Goal: Task Accomplishment & Management: Use online tool/utility

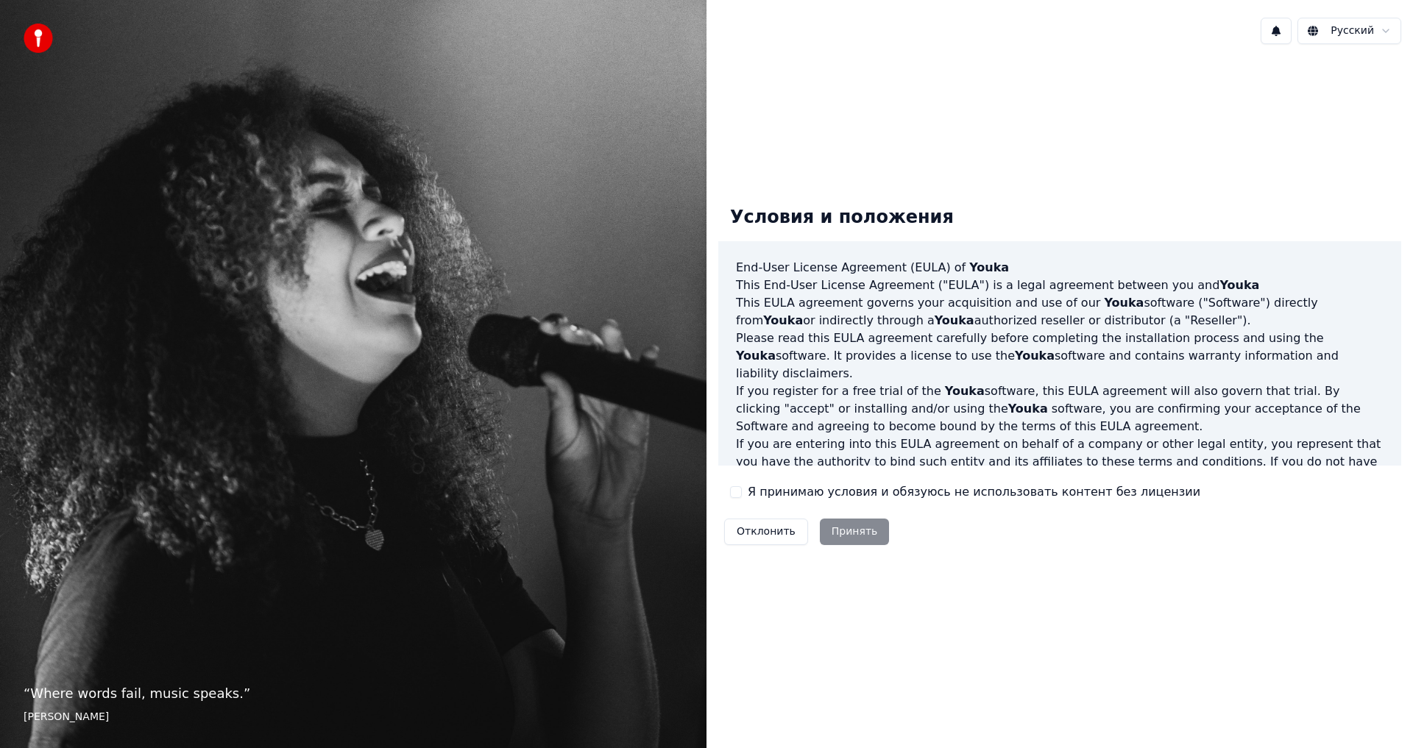
click at [738, 492] on button "Я принимаю условия и обязуюсь не использовать контент без лицензии" at bounding box center [736, 492] width 12 height 12
click at [848, 533] on button "Принять" at bounding box center [855, 532] width 70 height 26
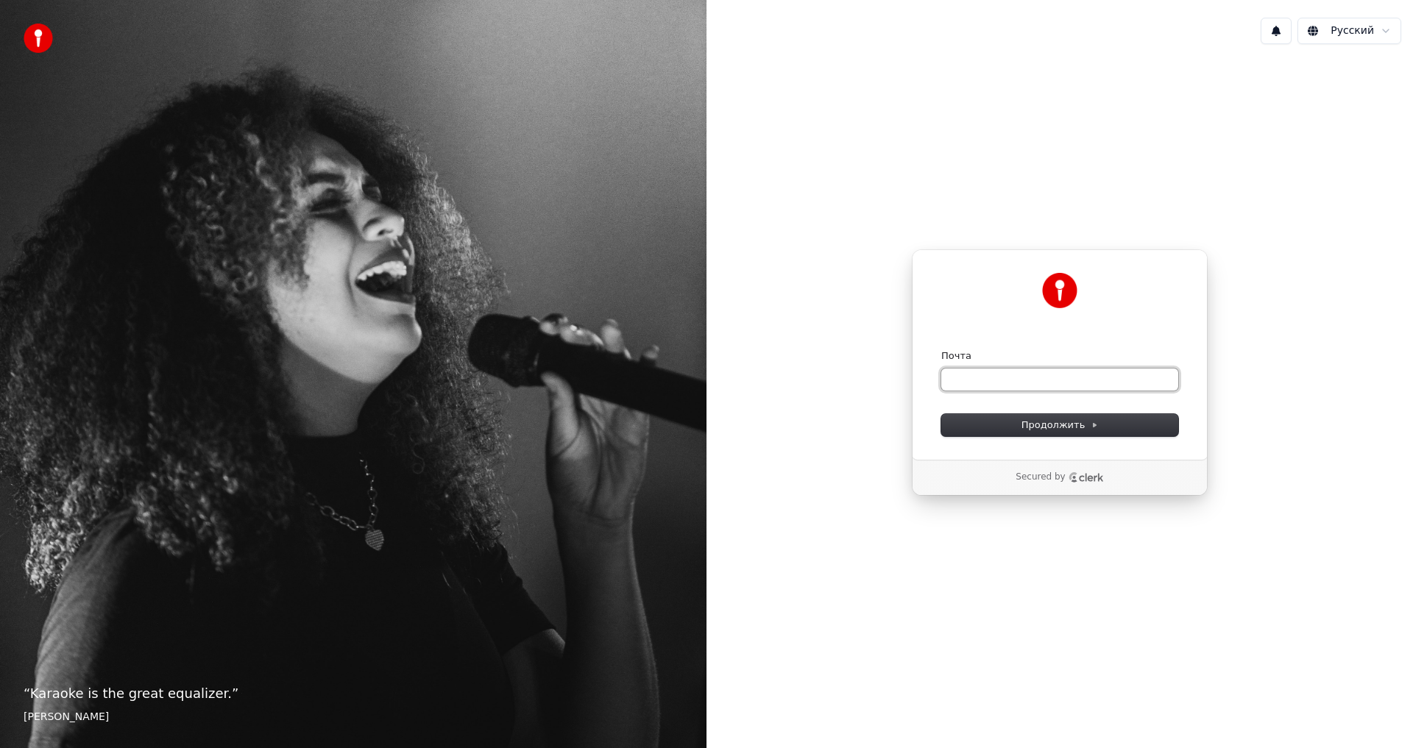
click at [951, 372] on input "Почта" at bounding box center [1059, 380] width 237 height 22
type input "*"
click at [1057, 430] on span "Продолжить" at bounding box center [1059, 425] width 77 height 13
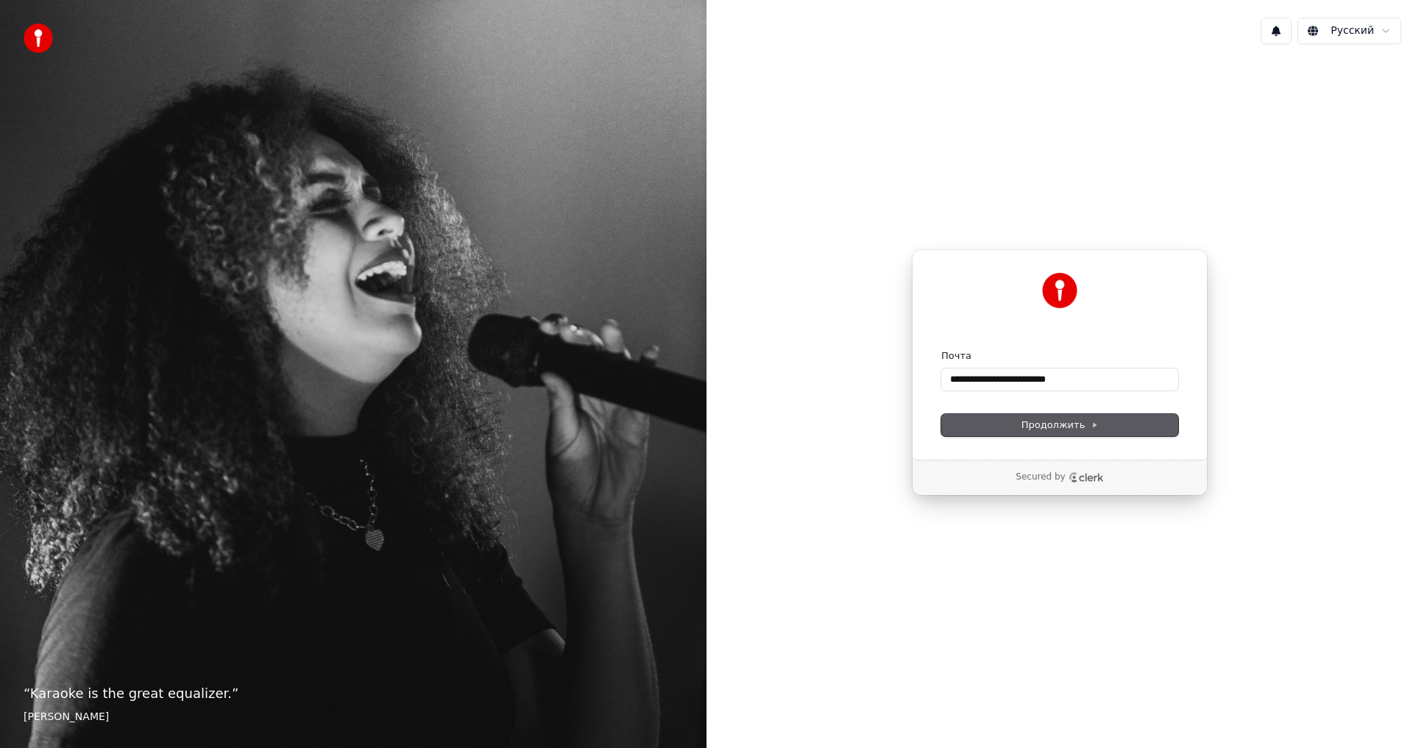
type input "**********"
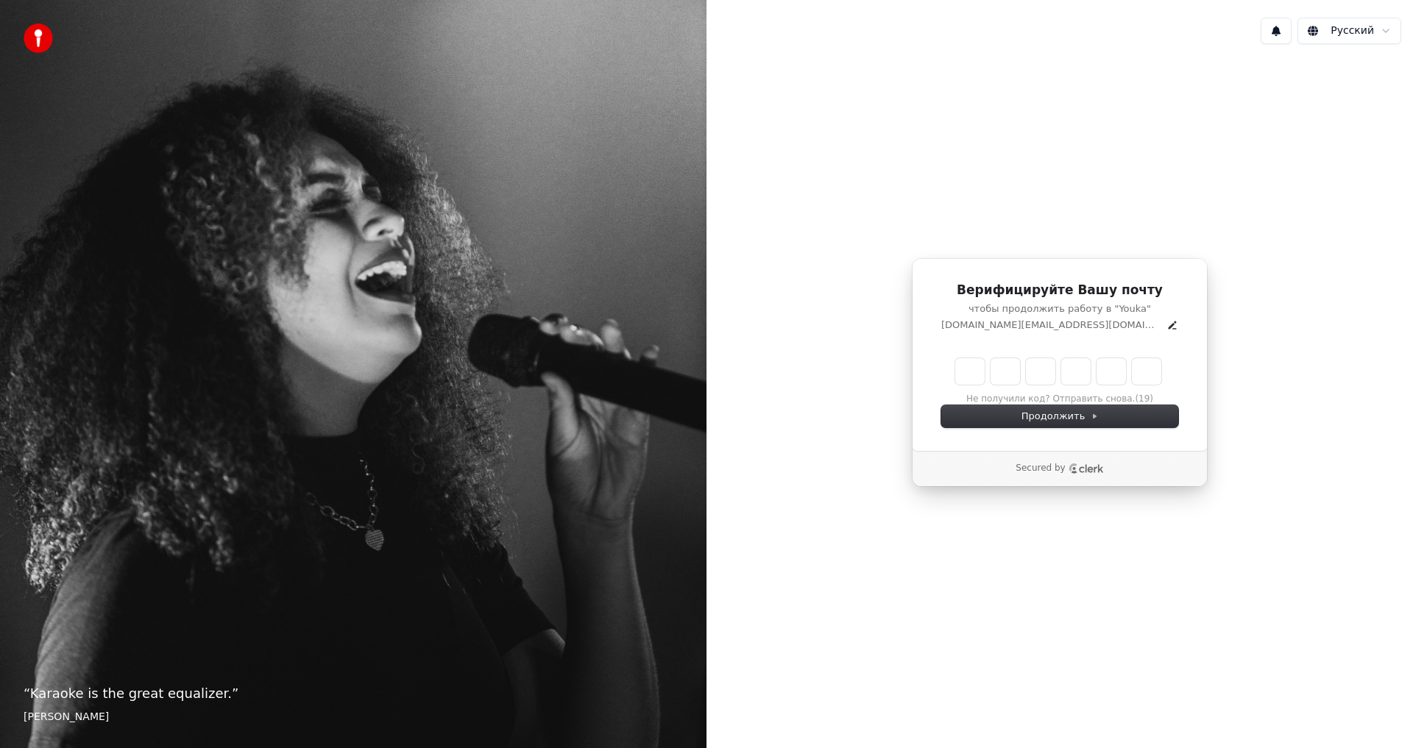
type input "*"
type input "**"
type input "*"
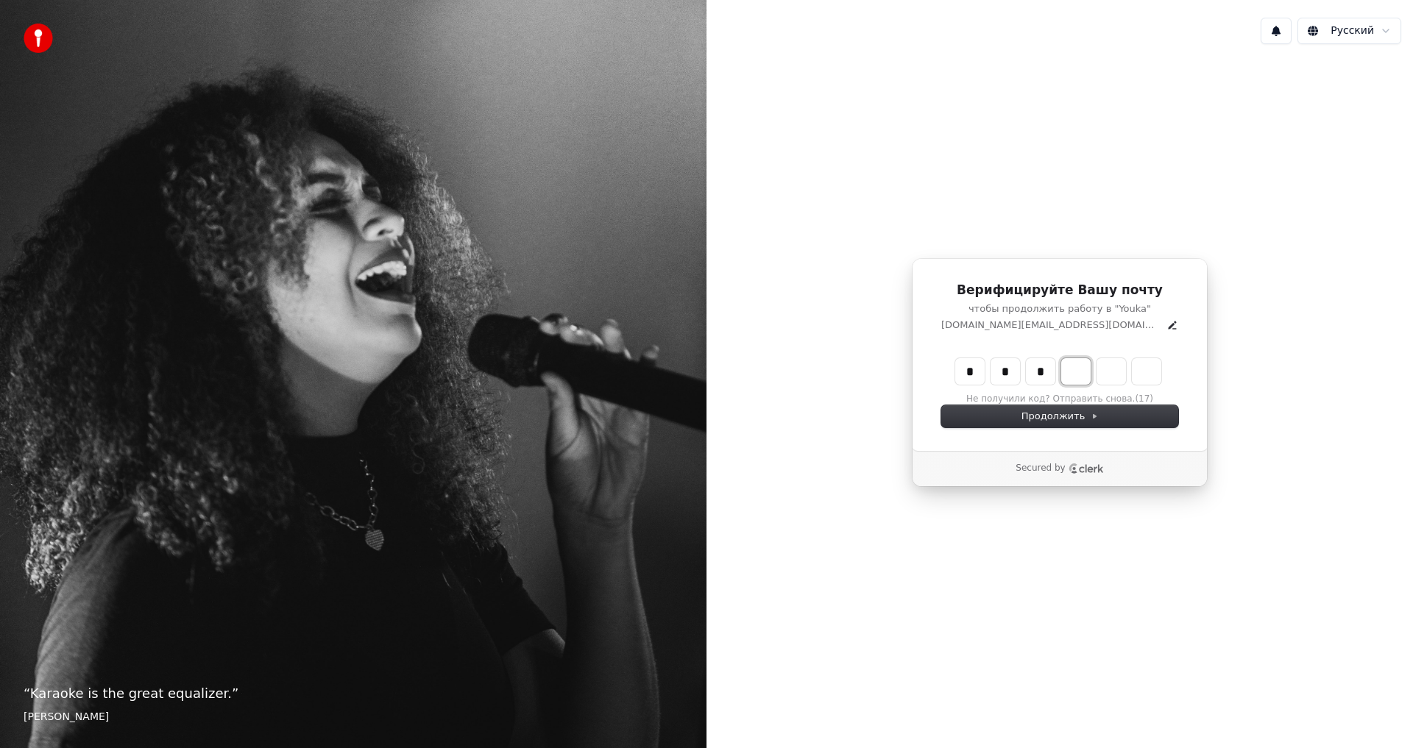
type input "***"
type input "*"
type input "****"
type input "*"
type input "******"
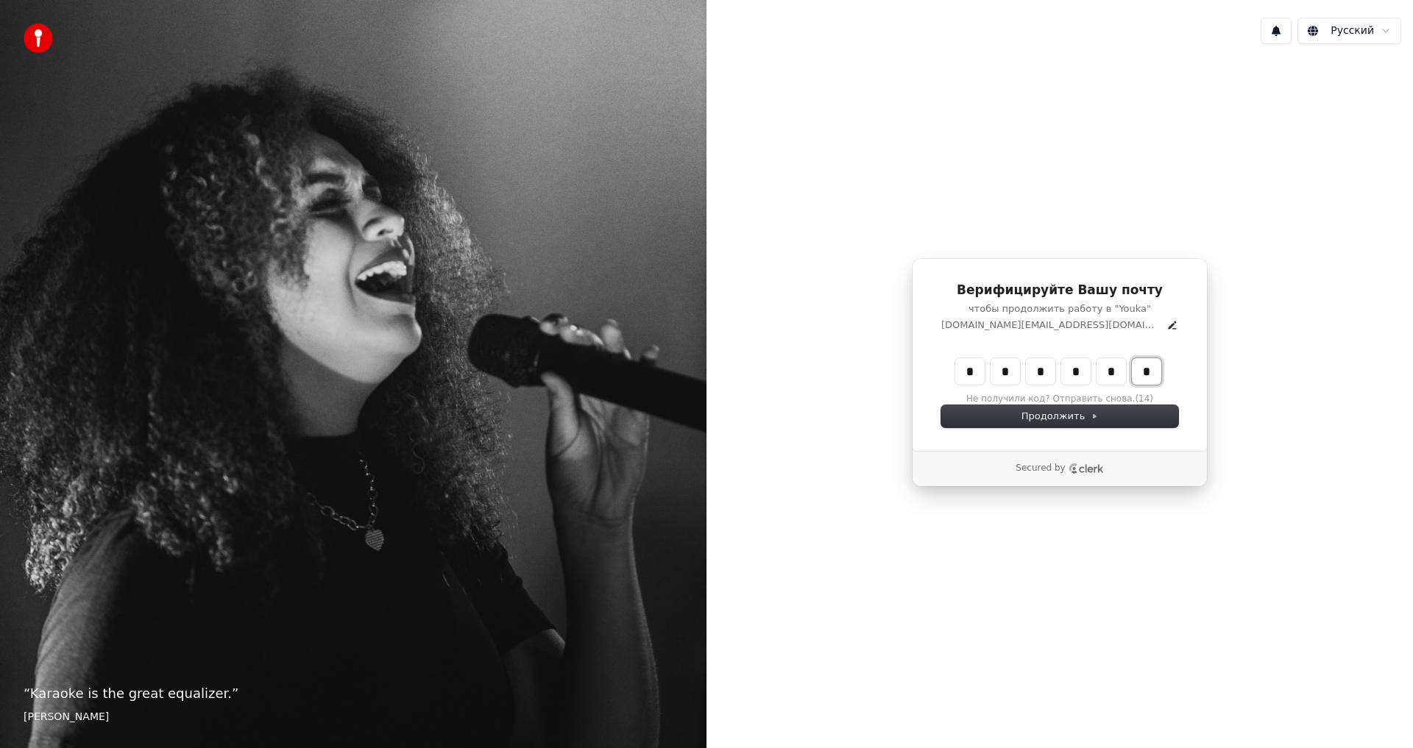
type input "*"
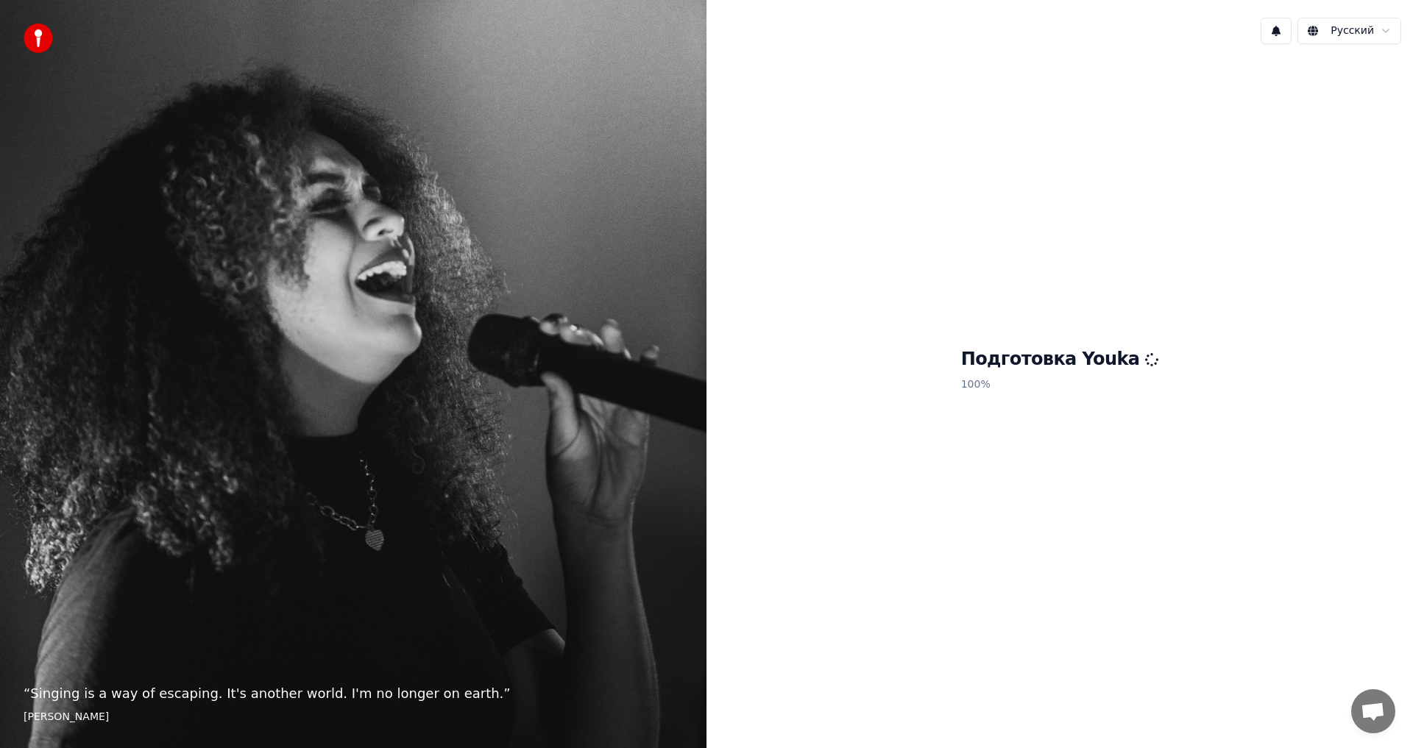
click at [1144, 363] on icon at bounding box center [1151, 359] width 15 height 15
click at [40, 34] on img at bounding box center [38, 38] width 29 height 29
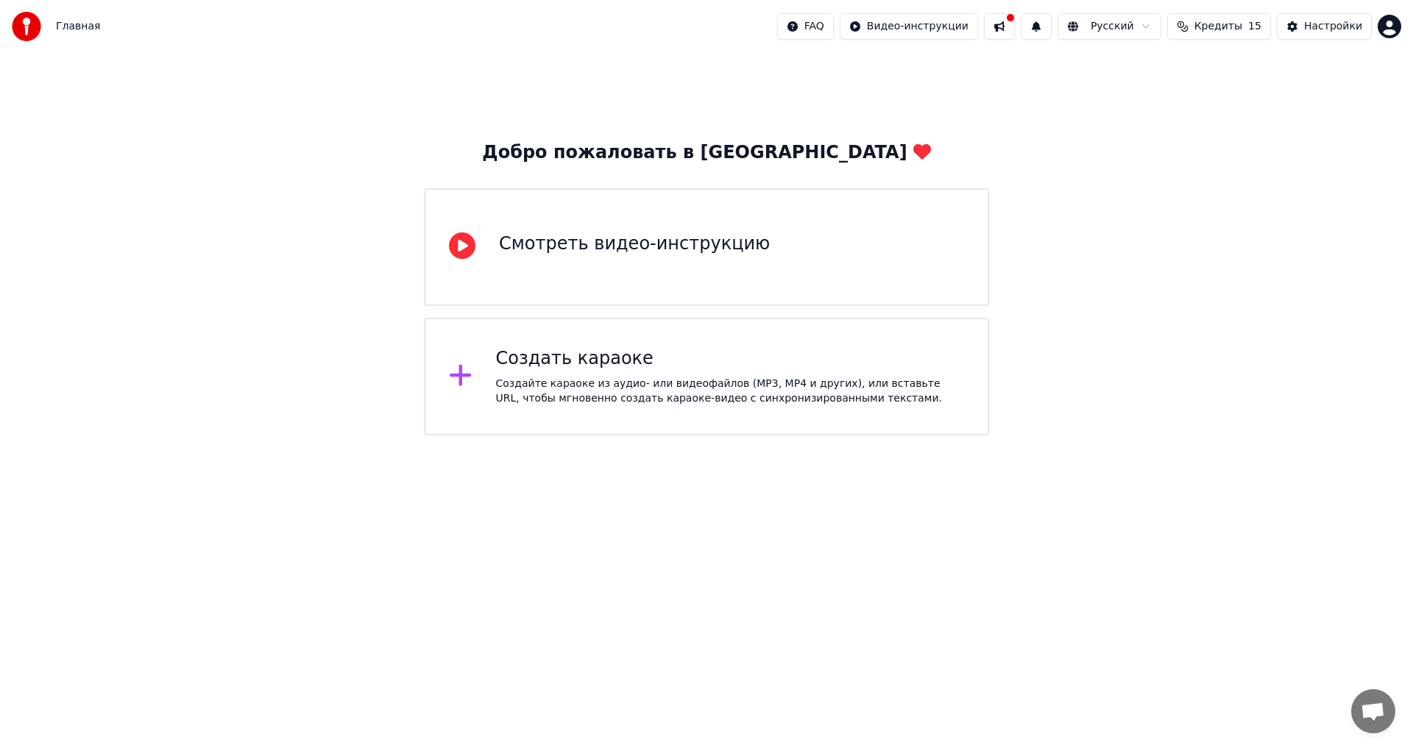
click at [572, 363] on div "Создать караоке" at bounding box center [730, 359] width 469 height 24
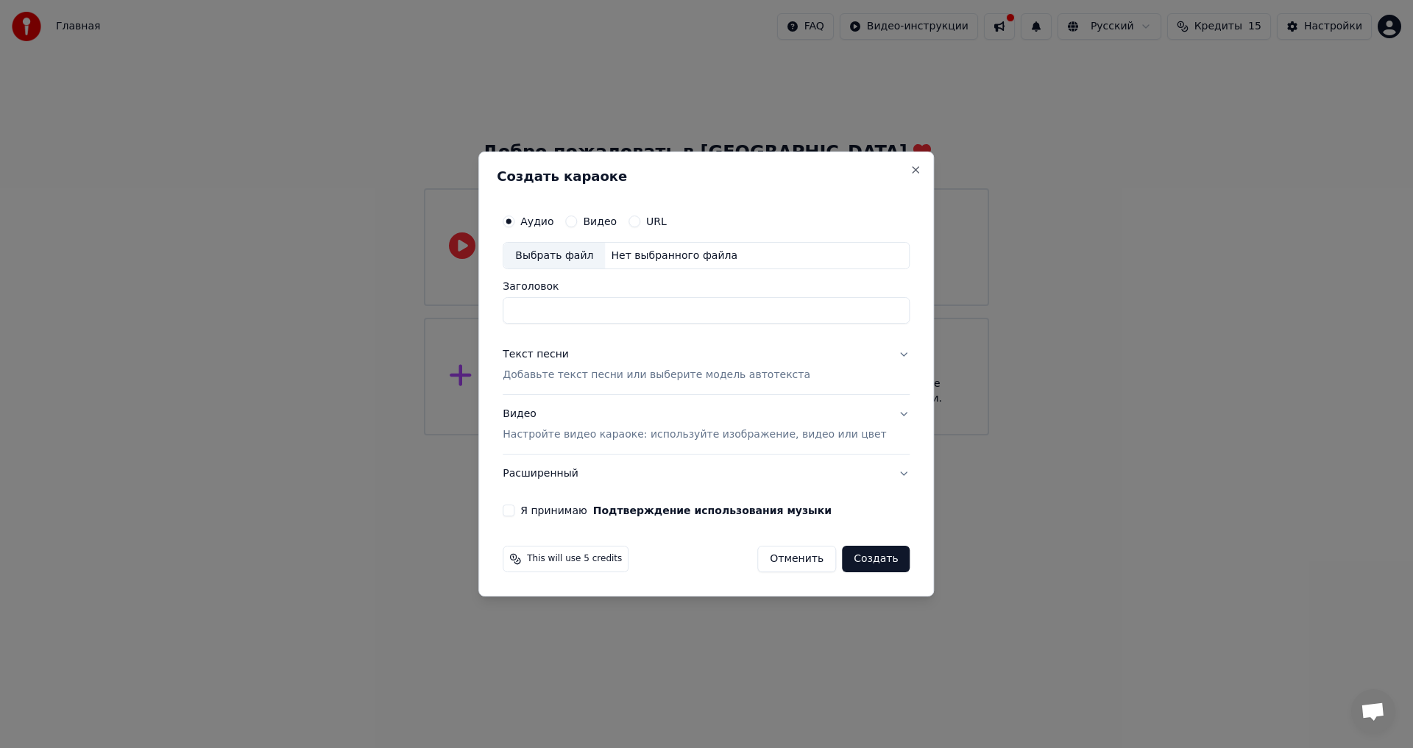
click at [583, 252] on div "Выбрать файл" at bounding box center [554, 256] width 102 height 26
type input "**********"
click at [586, 316] on input "**********" at bounding box center [706, 311] width 407 height 26
click at [680, 317] on input "**********" at bounding box center [706, 311] width 407 height 26
click at [636, 377] on p "Добавьте текст песни или выберите модель автотекста" at bounding box center [657, 376] width 308 height 15
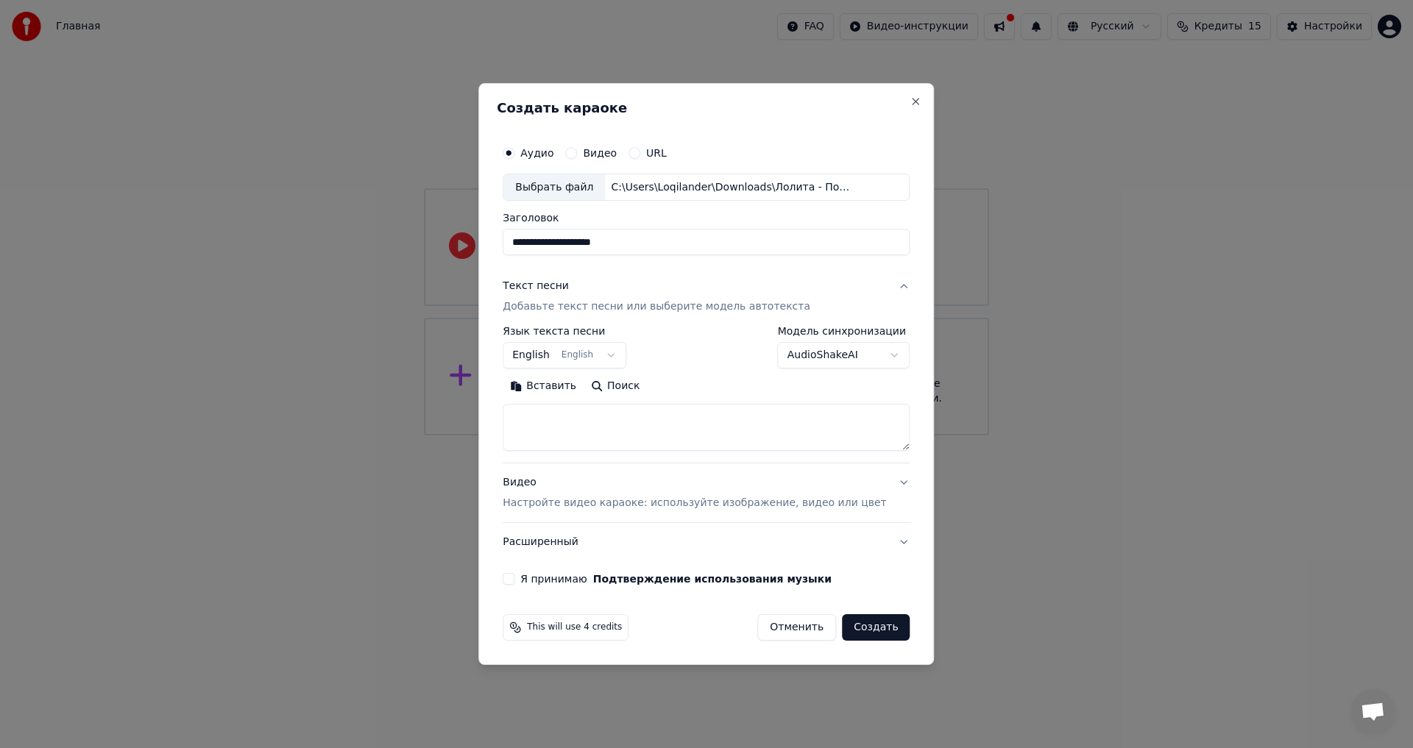
click at [606, 354] on button "English English" at bounding box center [565, 356] width 124 height 26
select select "**"
click at [564, 422] on textarea at bounding box center [706, 428] width 407 height 47
paste textarea "**********"
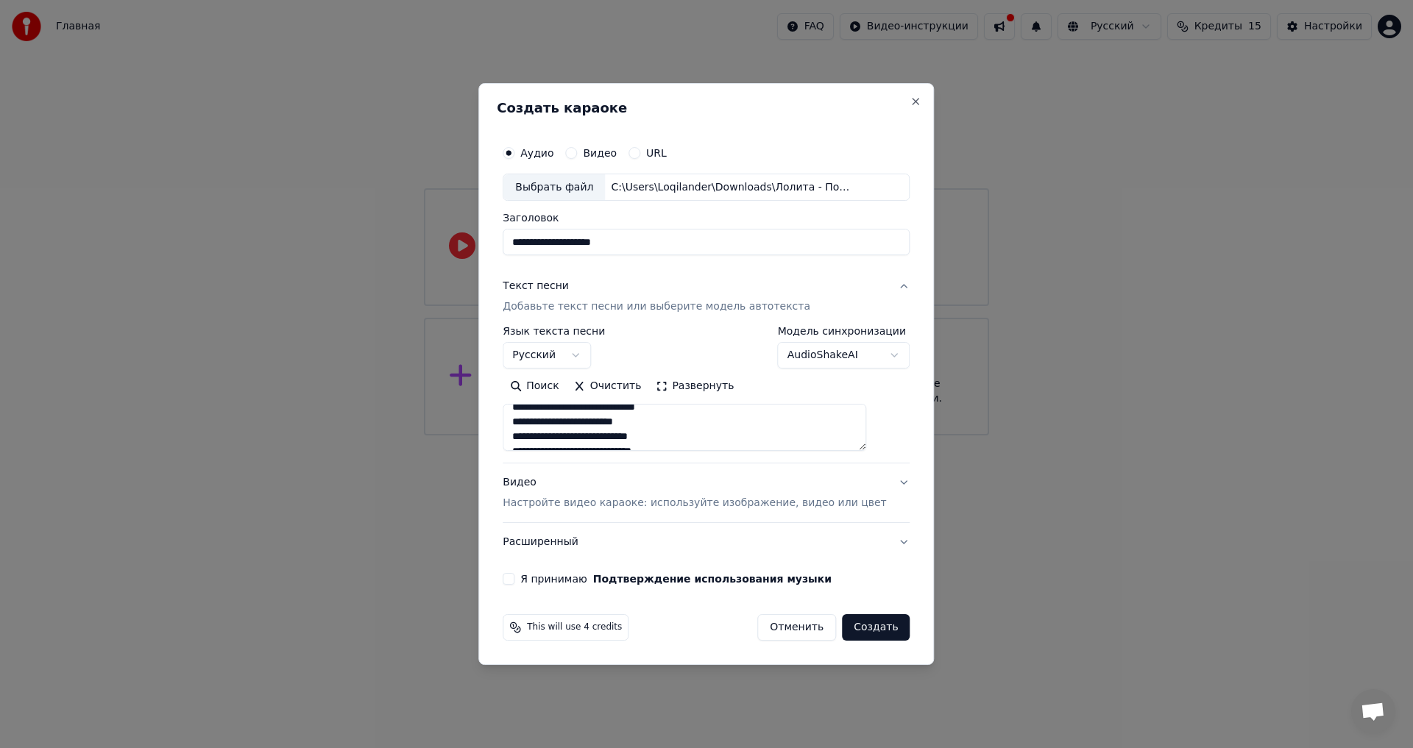
scroll to position [628, 0]
type textarea "**********"
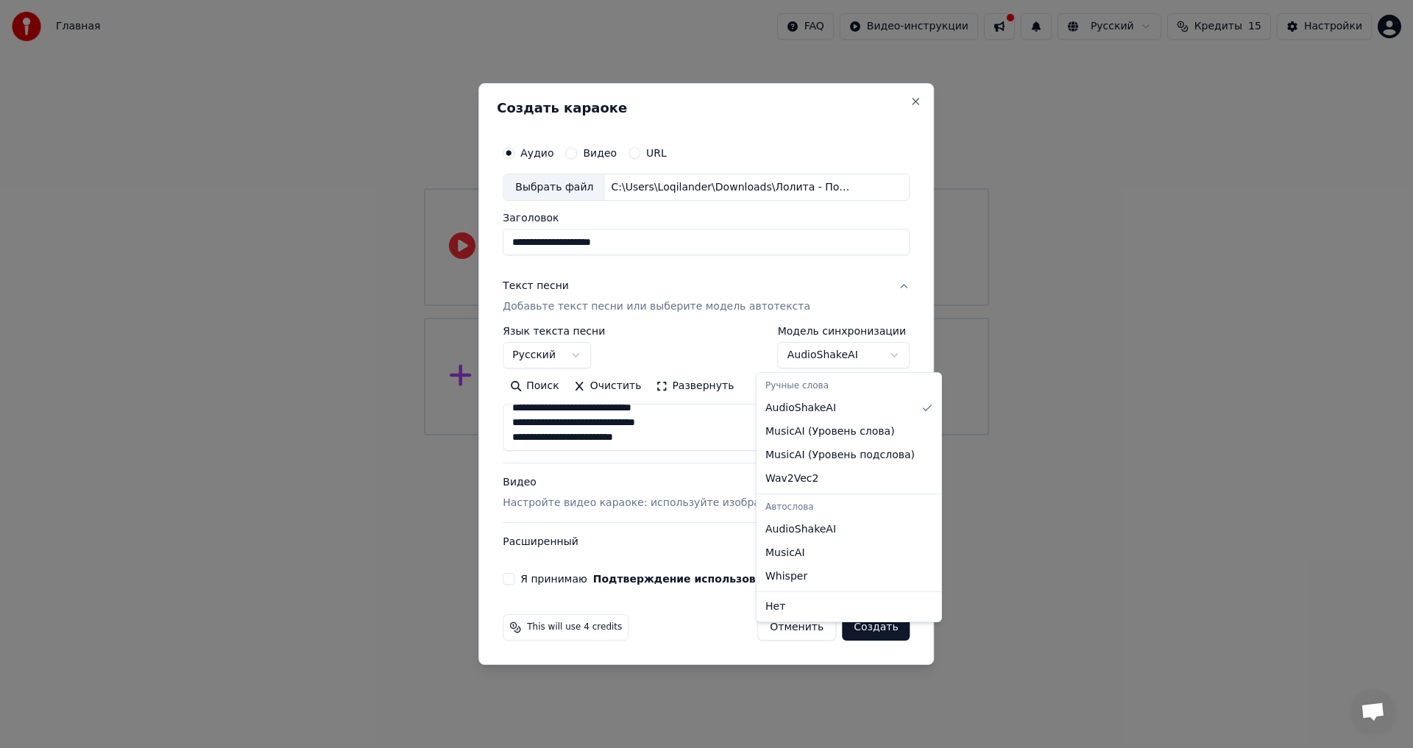
click at [846, 350] on body "**********" at bounding box center [706, 218] width 1413 height 436
click at [780, 361] on body "**********" at bounding box center [706, 218] width 1413 height 436
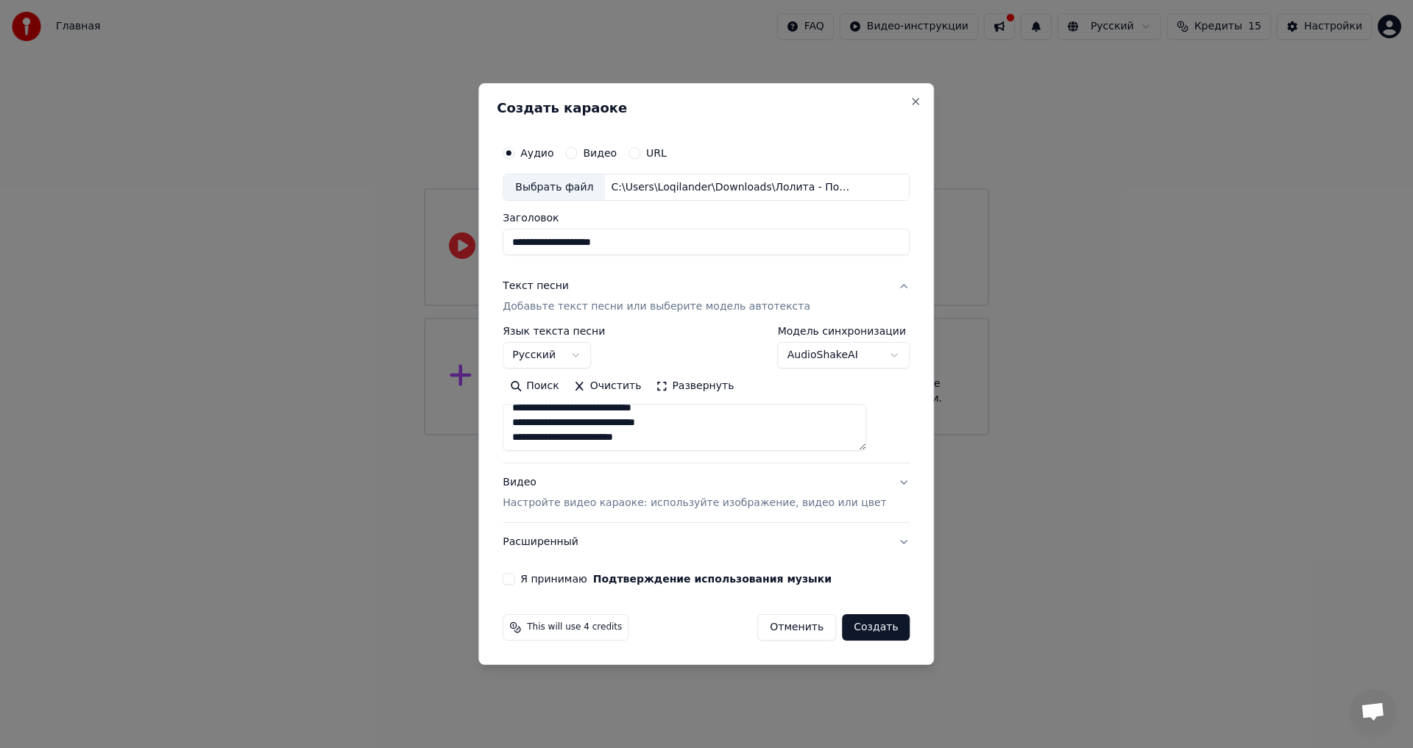
click at [595, 500] on p "Настройте видео караоке: используйте изображение, видео или цвет" at bounding box center [694, 503] width 383 height 15
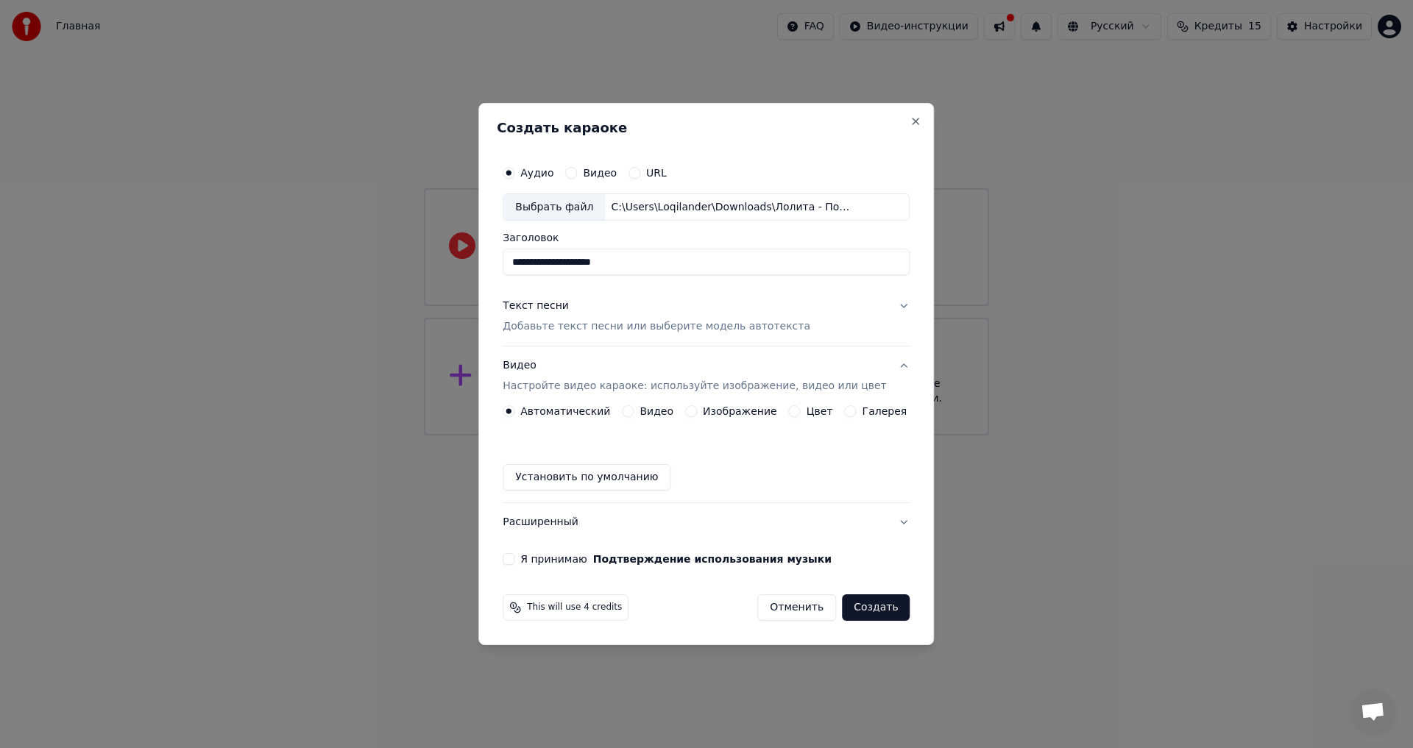
click at [743, 409] on label "Изображение" at bounding box center [740, 411] width 74 height 10
click at [697, 409] on button "Изображение" at bounding box center [691, 411] width 12 height 12
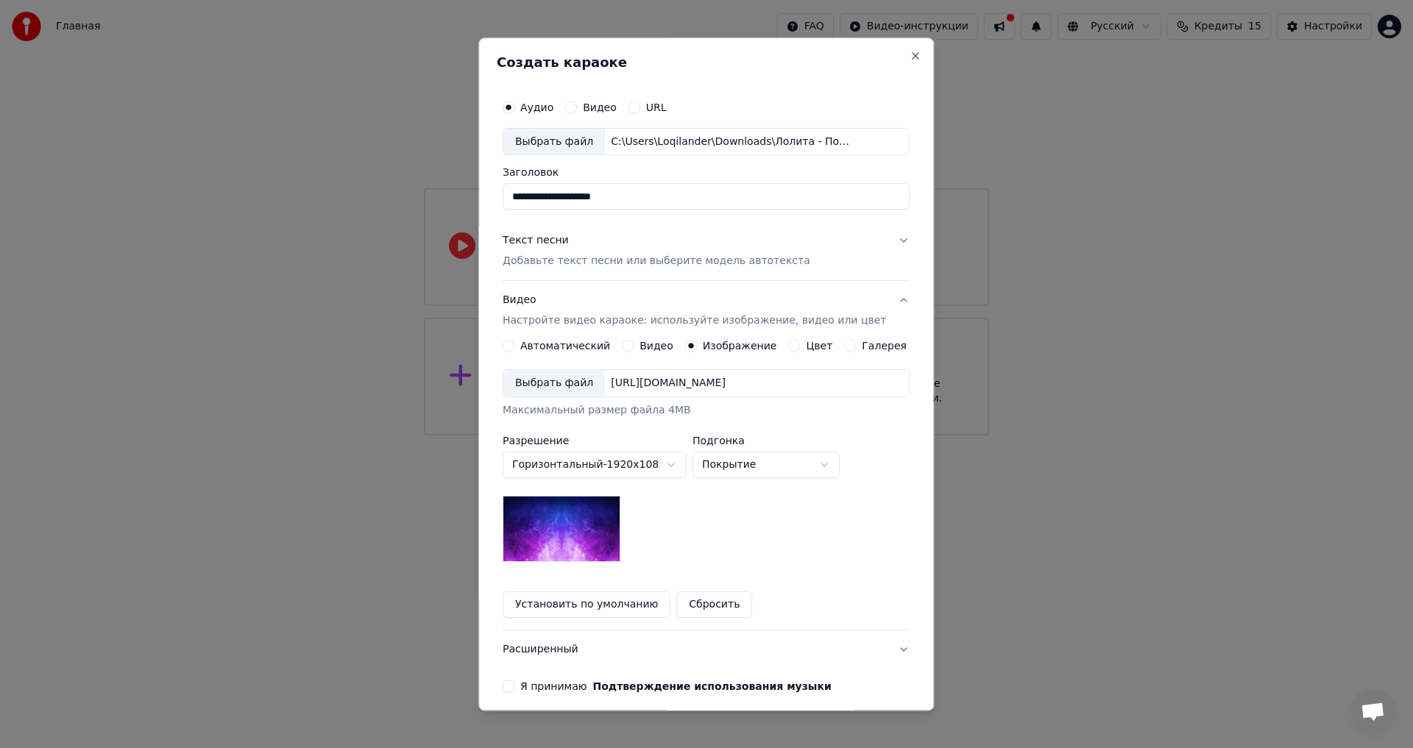
click at [575, 383] on div "Выбрать файл" at bounding box center [554, 384] width 102 height 26
click at [573, 386] on div "Выбрать файл" at bounding box center [554, 384] width 102 height 26
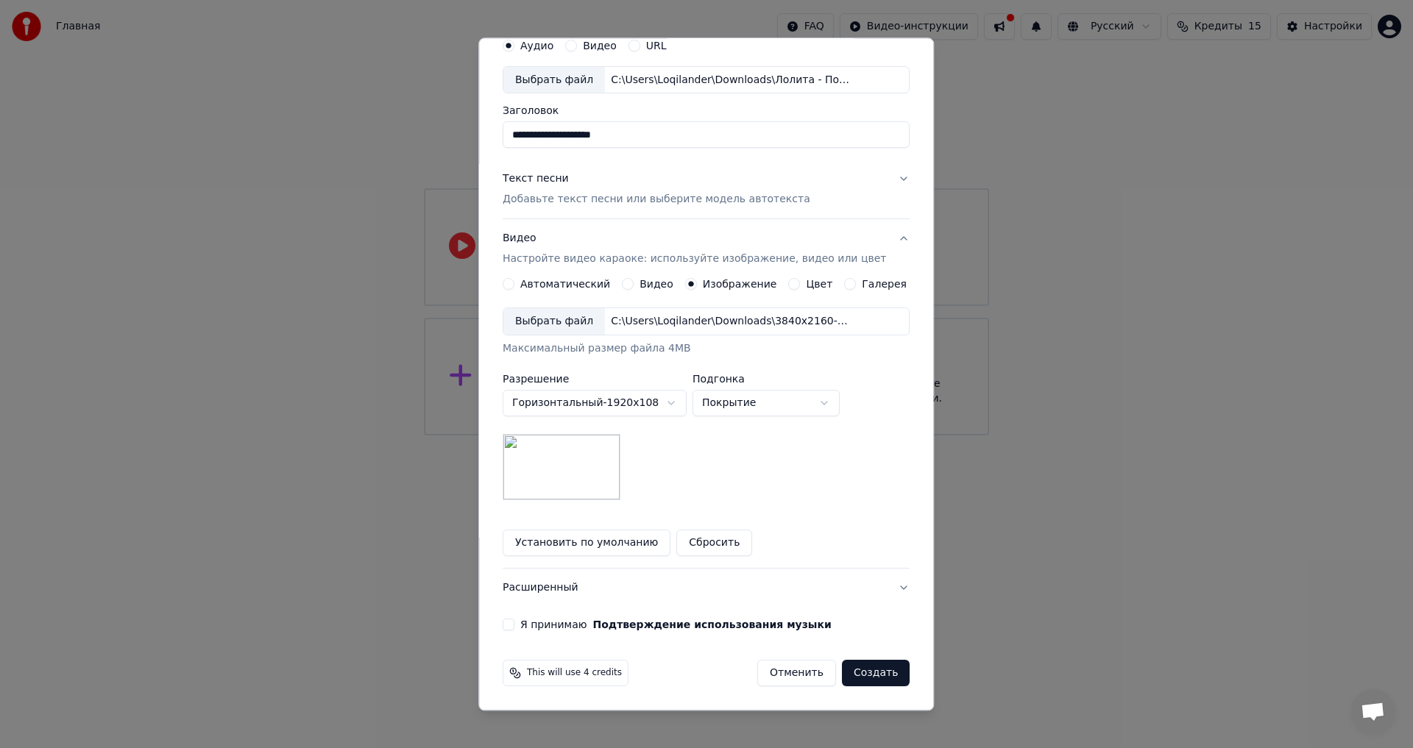
click at [514, 626] on button "Я принимаю Подтверждение использования музыки" at bounding box center [509, 626] width 12 height 12
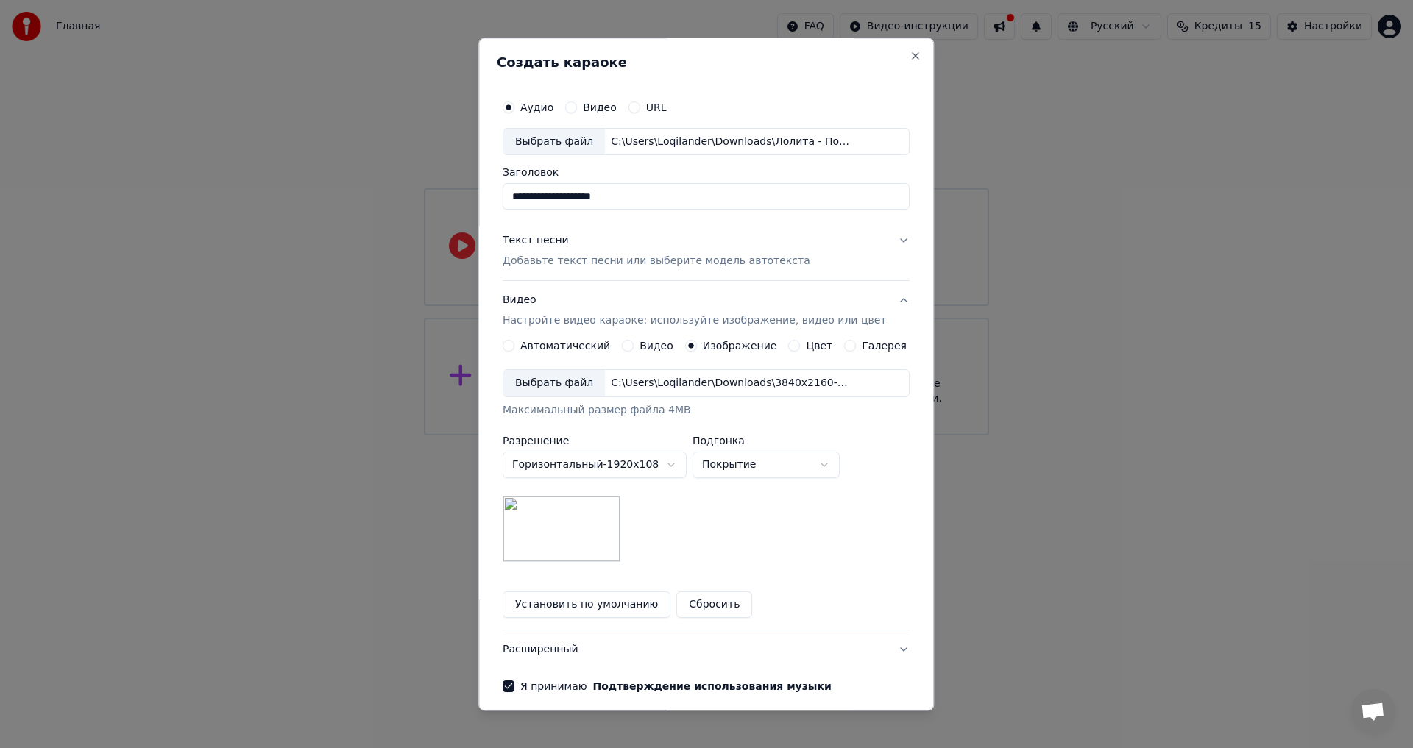
click at [564, 260] on p "Добавьте текст песни или выберите модель автотекста" at bounding box center [657, 262] width 308 height 15
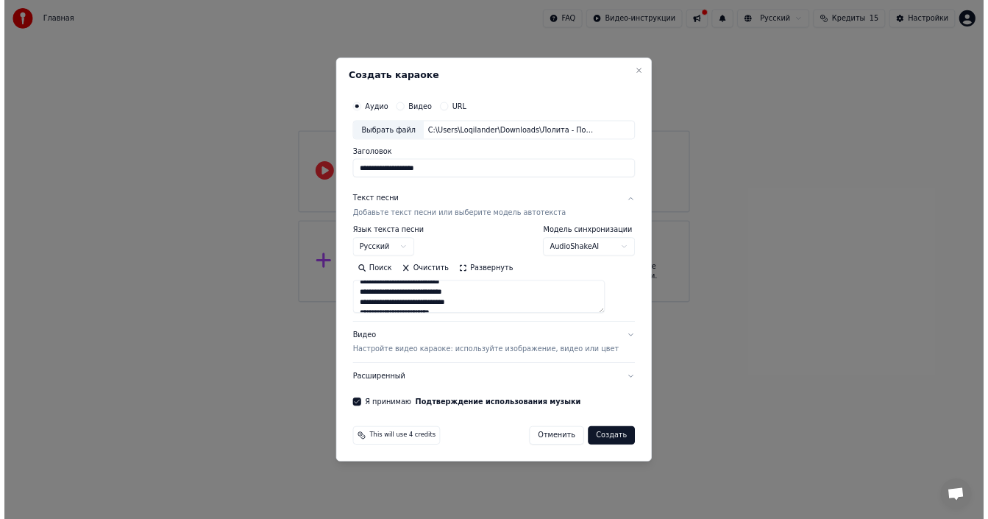
scroll to position [628, 0]
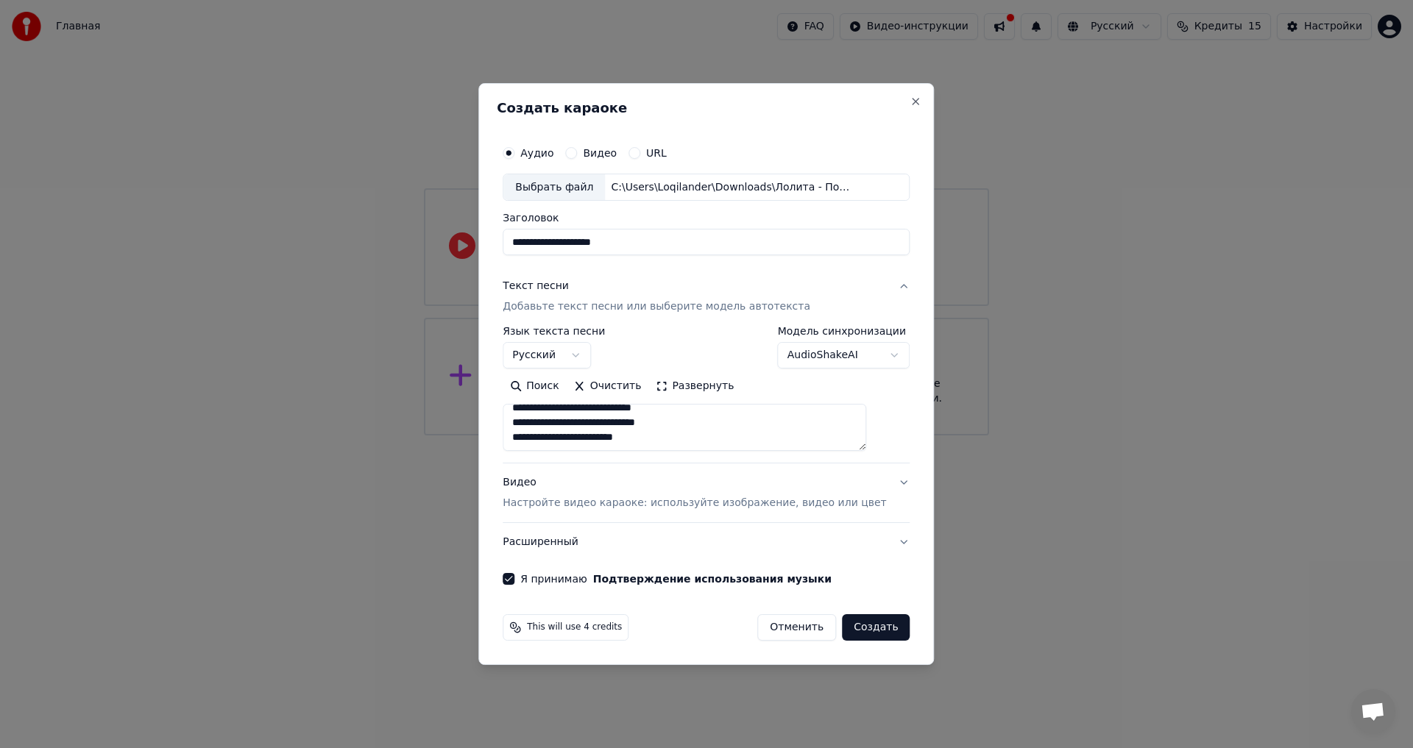
click at [571, 544] on button "Расширенный" at bounding box center [706, 542] width 407 height 38
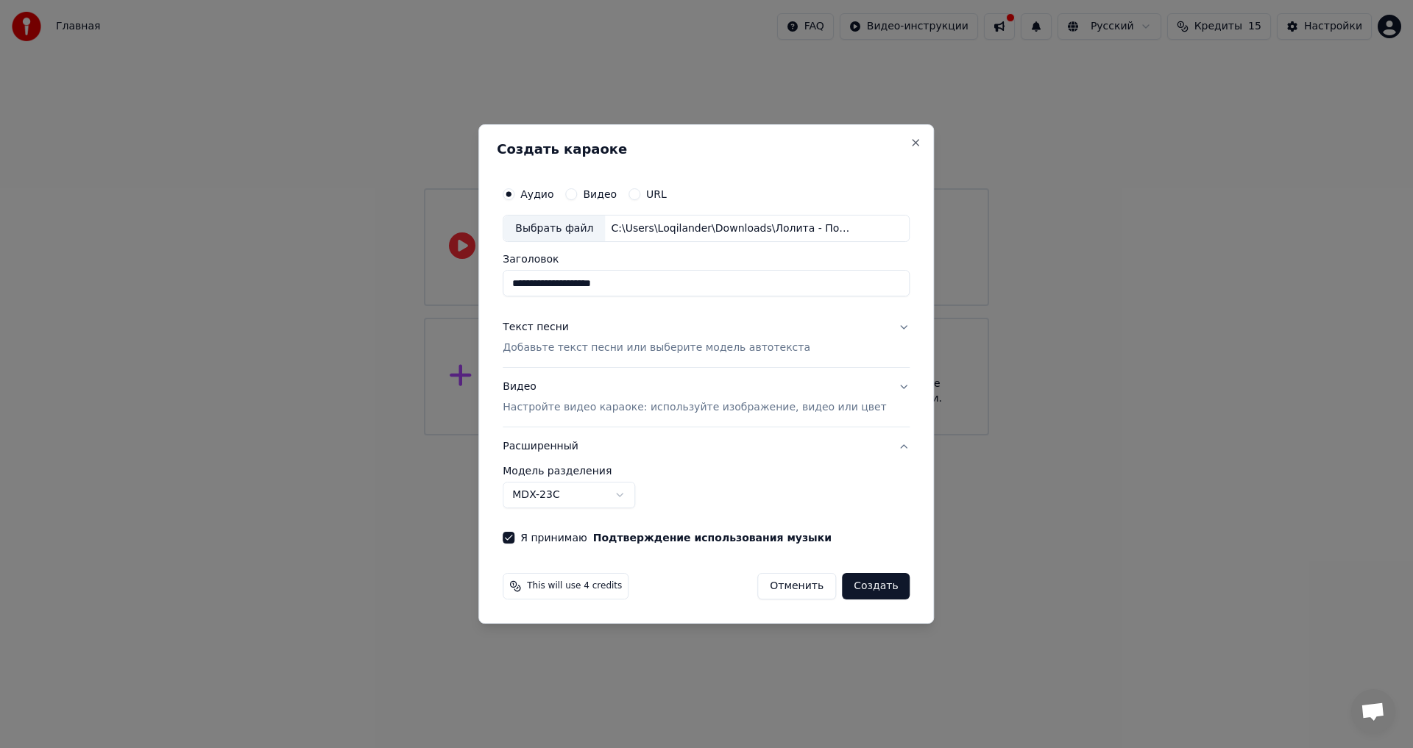
click at [583, 451] on button "Расширенный" at bounding box center [706, 447] width 407 height 38
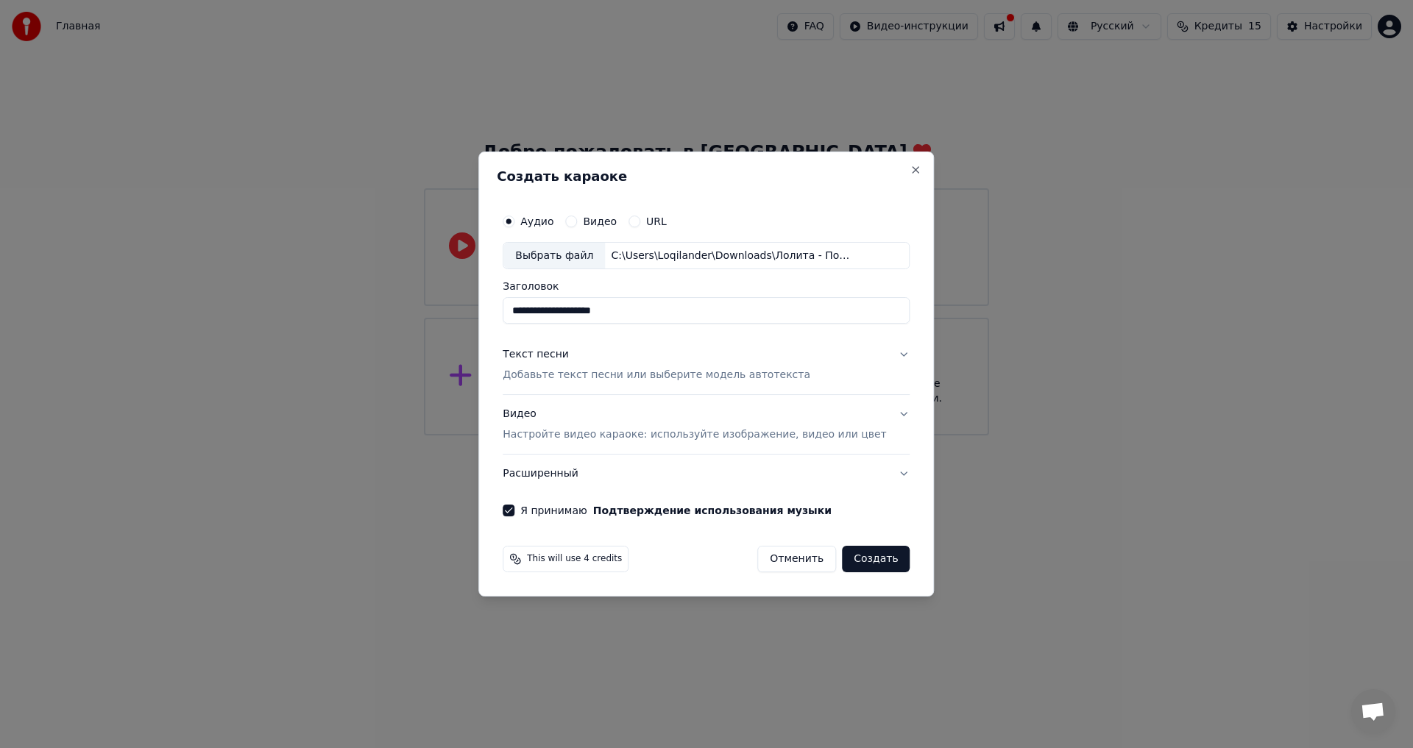
click at [855, 559] on button "Создать" at bounding box center [876, 559] width 68 height 26
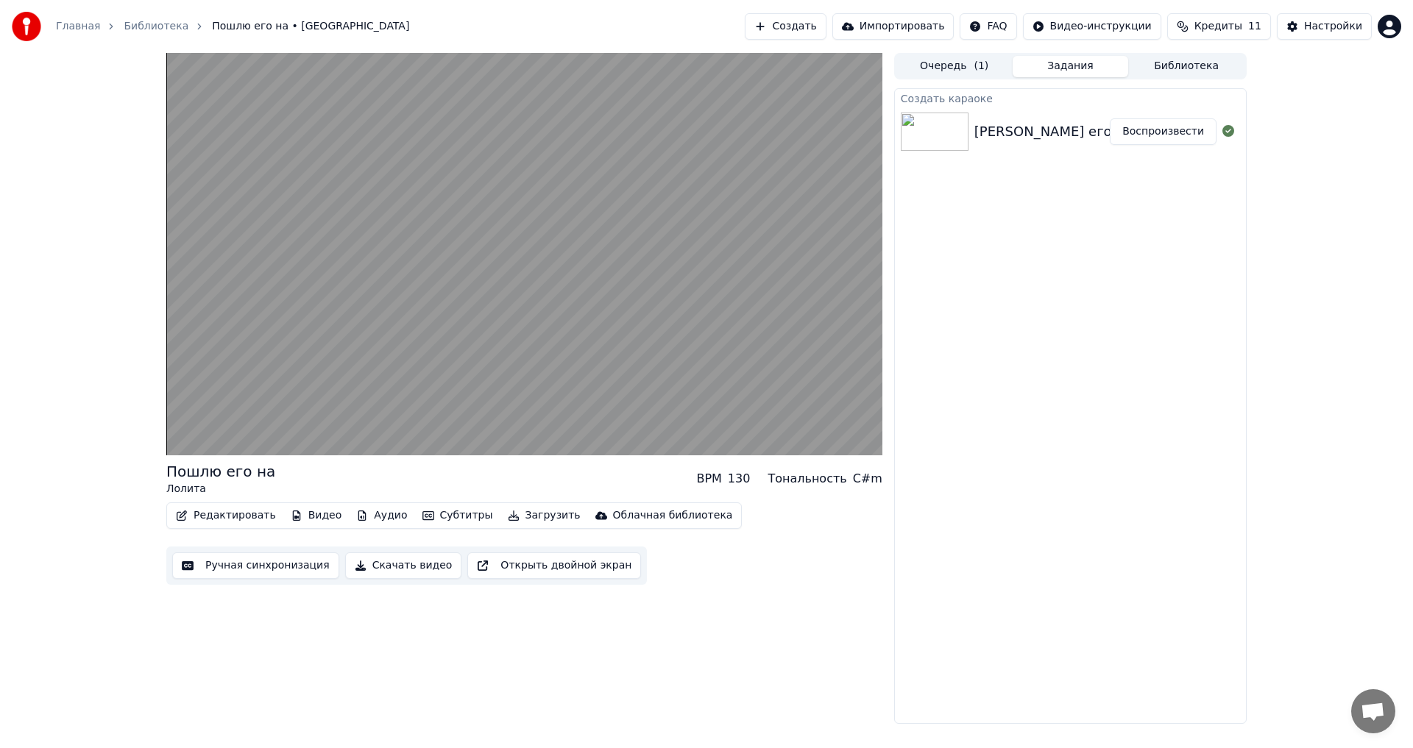
click at [233, 514] on button "Редактировать" at bounding box center [226, 516] width 112 height 21
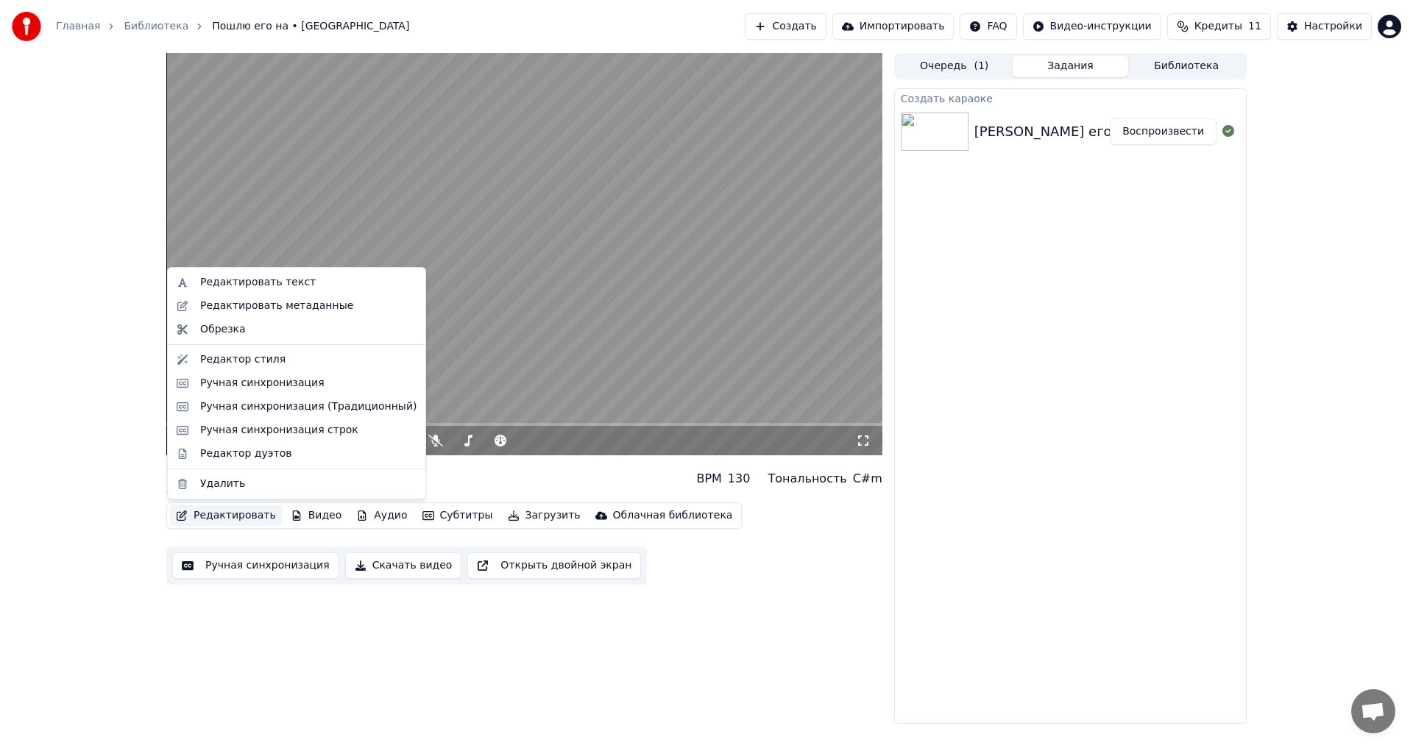
click at [458, 488] on div "Пошлю его на Лолита BPM 130 Тональность C#m" at bounding box center [524, 478] width 716 height 35
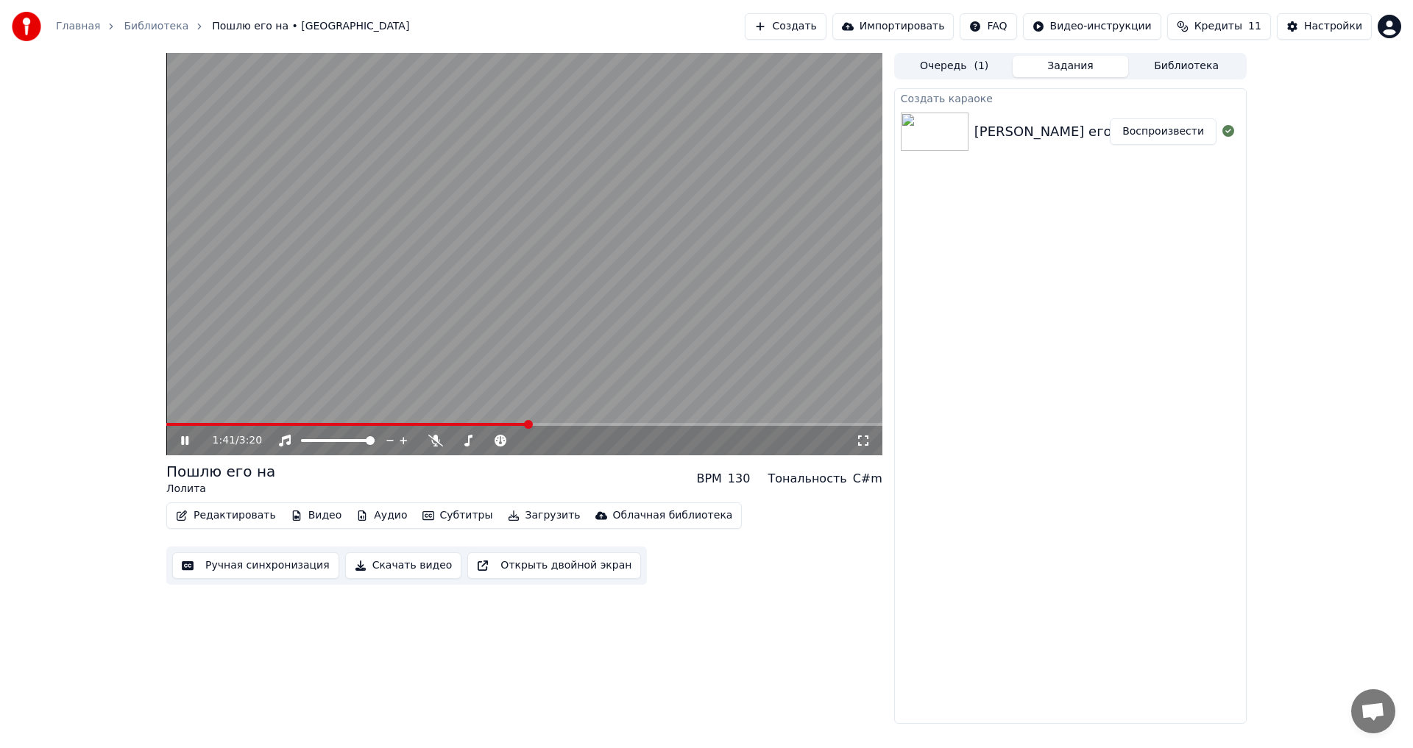
click at [185, 441] on icon at bounding box center [195, 441] width 35 height 12
click at [183, 435] on div "1:41 / 3:20" at bounding box center [524, 440] width 716 height 29
click at [183, 438] on icon at bounding box center [184, 441] width 9 height 10
click at [258, 422] on video at bounding box center [524, 254] width 716 height 402
click at [255, 419] on video at bounding box center [524, 254] width 716 height 402
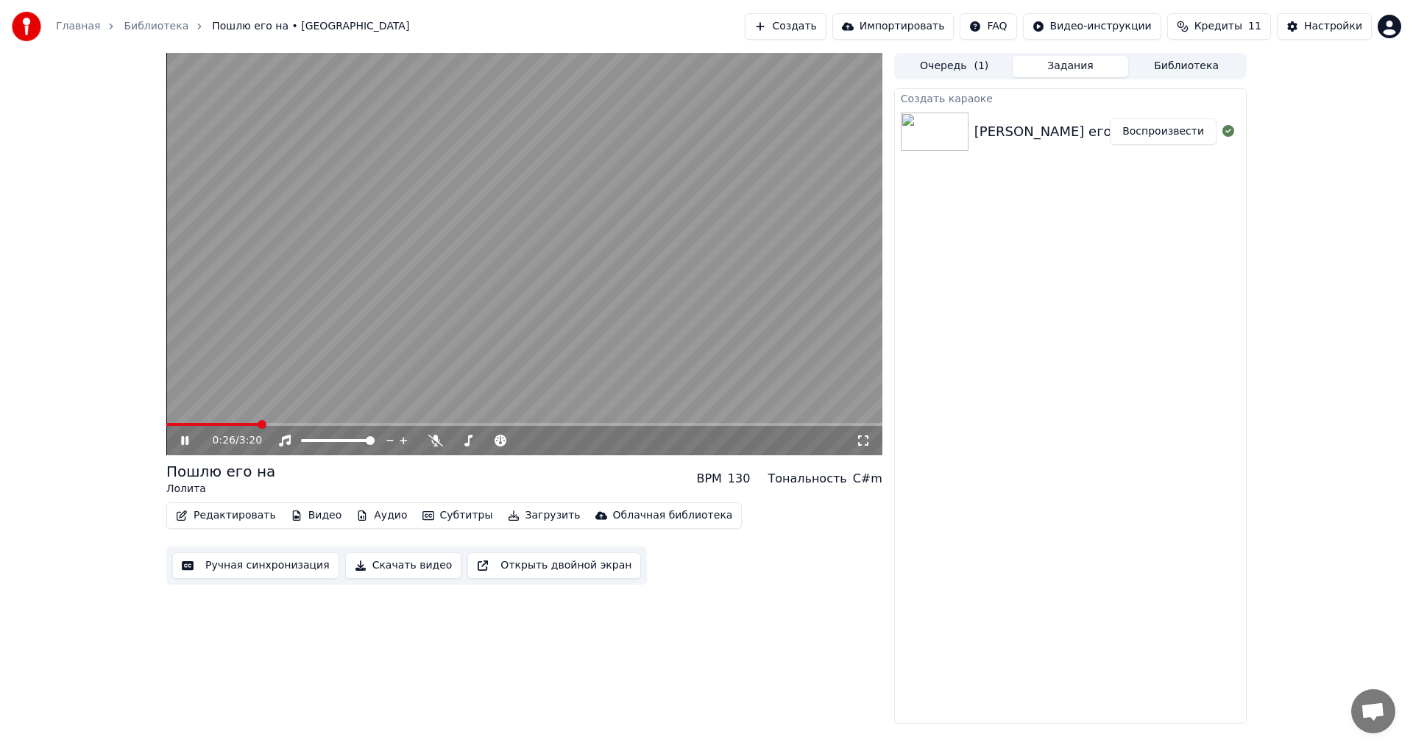
click at [259, 423] on span at bounding box center [212, 424] width 93 height 3
click at [166, 425] on span at bounding box center [170, 424] width 9 height 9
click at [180, 442] on icon at bounding box center [195, 441] width 35 height 12
click at [182, 443] on icon at bounding box center [184, 441] width 9 height 10
drag, startPoint x: 210, startPoint y: 427, endPoint x: 223, endPoint y: 426, distance: 12.5
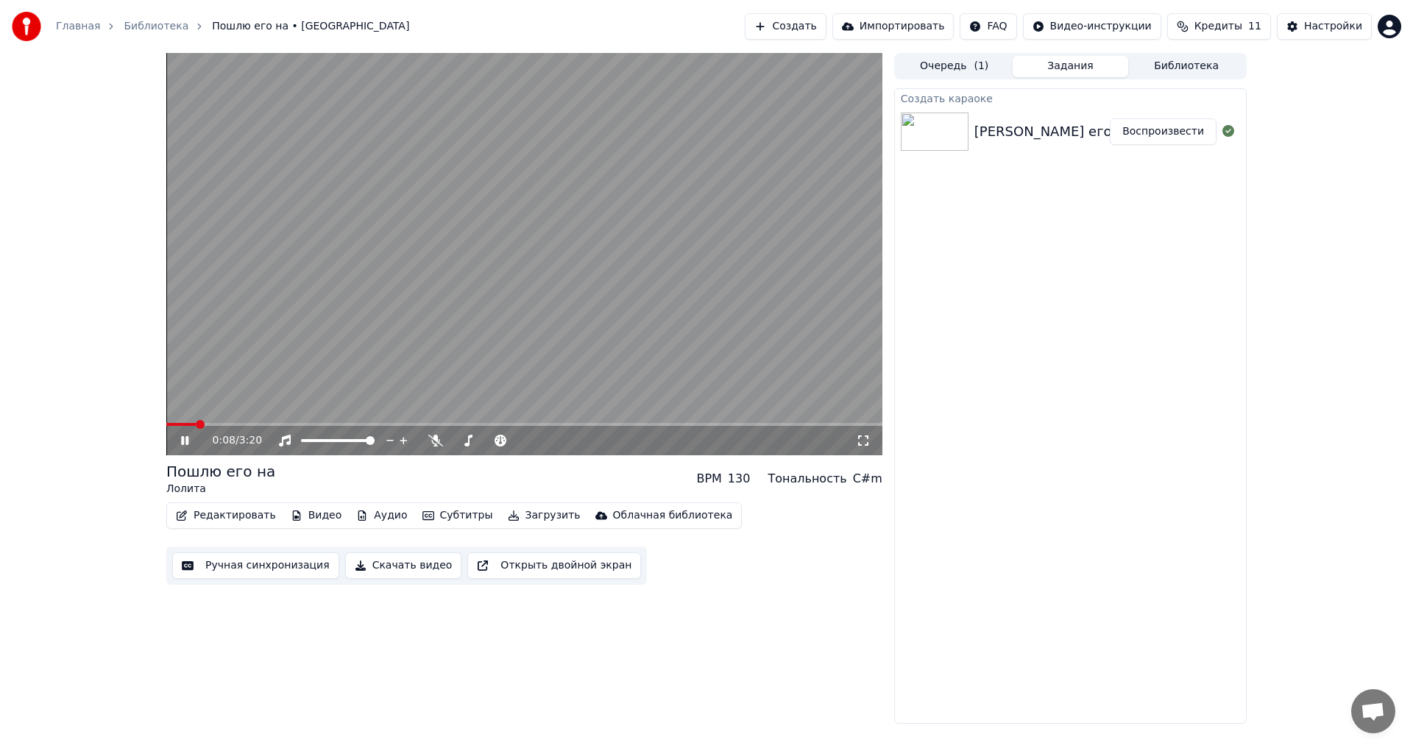
click at [220, 427] on div "0:08 / 3:20" at bounding box center [524, 440] width 716 height 29
click at [272, 416] on video at bounding box center [524, 254] width 716 height 402
click at [266, 423] on div "0:24 / 3:20" at bounding box center [524, 254] width 716 height 402
click at [266, 423] on span at bounding box center [524, 424] width 716 height 3
click at [302, 424] on span at bounding box center [524, 424] width 716 height 3
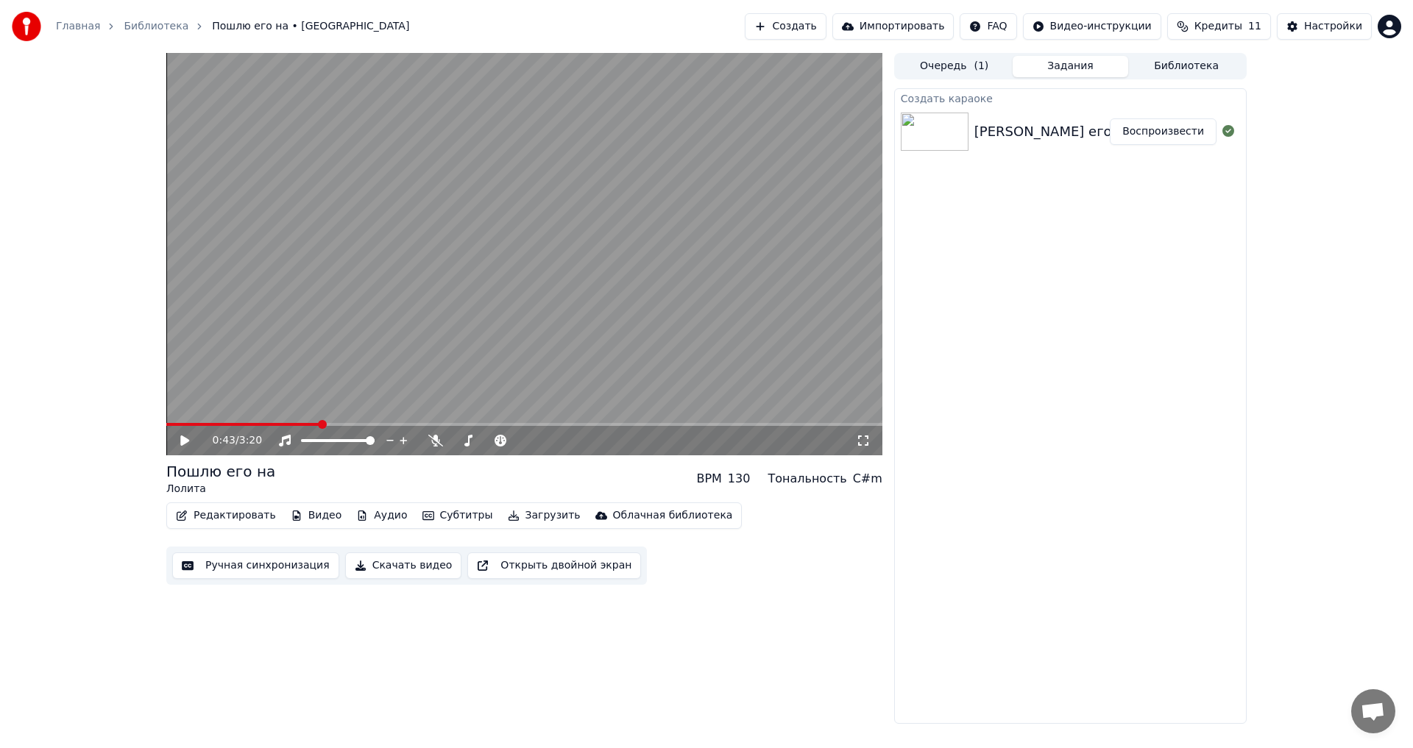
click at [346, 421] on video at bounding box center [524, 254] width 716 height 402
click at [346, 427] on div "0:43 / 3:20" at bounding box center [524, 440] width 716 height 29
click at [347, 426] on span at bounding box center [524, 424] width 716 height 3
click at [375, 424] on span at bounding box center [524, 424] width 716 height 3
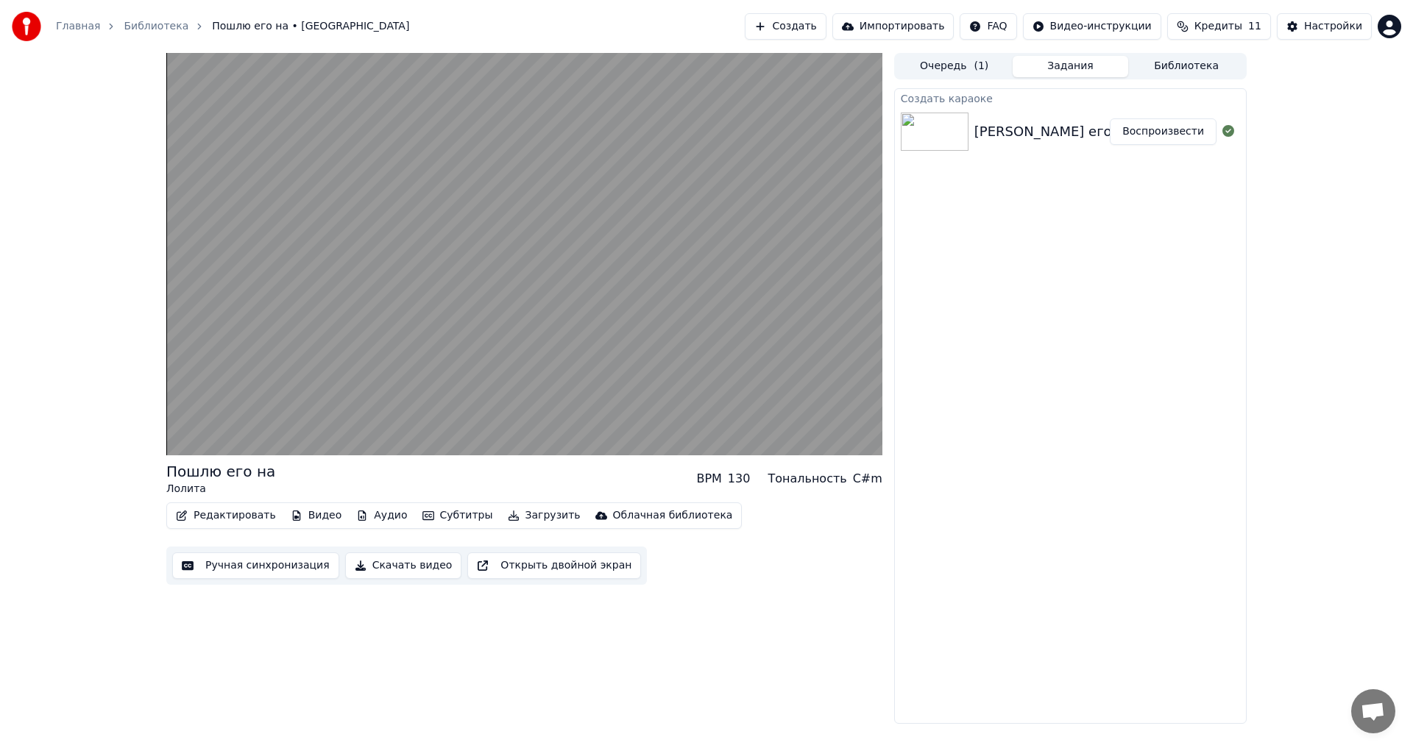
click at [393, 561] on button "Скачать видео" at bounding box center [403, 566] width 117 height 26
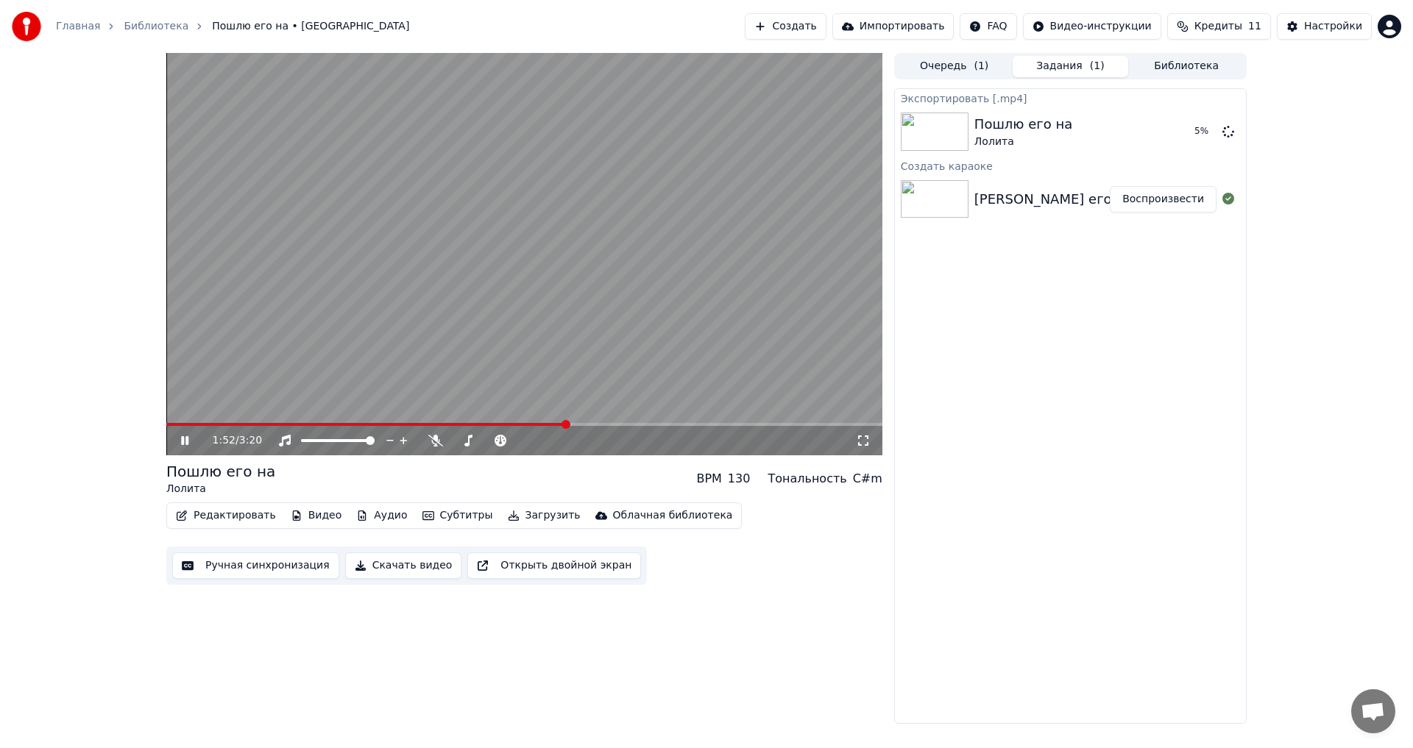
click at [184, 440] on icon at bounding box center [184, 440] width 7 height 9
click at [227, 520] on button "Редактировать" at bounding box center [226, 516] width 112 height 21
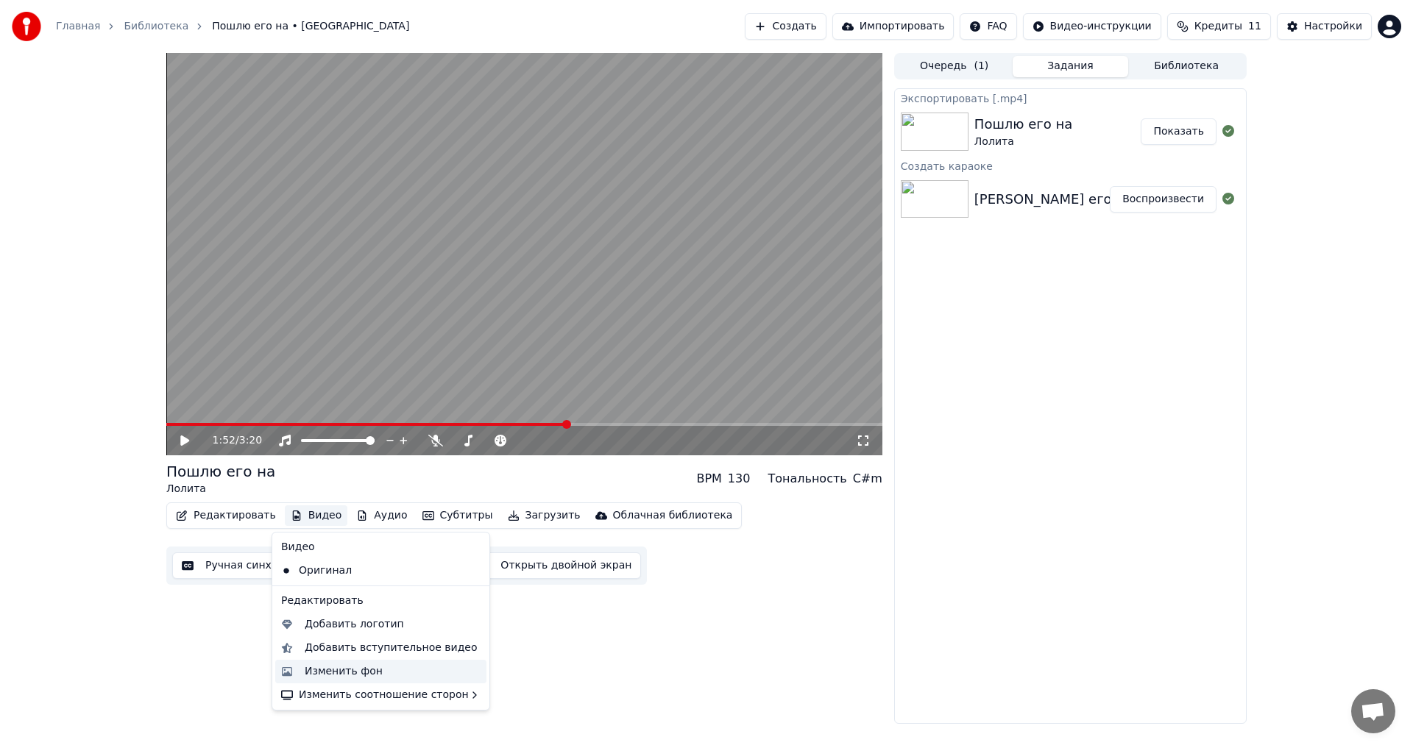
click at [338, 673] on div "Изменить фон" at bounding box center [344, 671] width 78 height 15
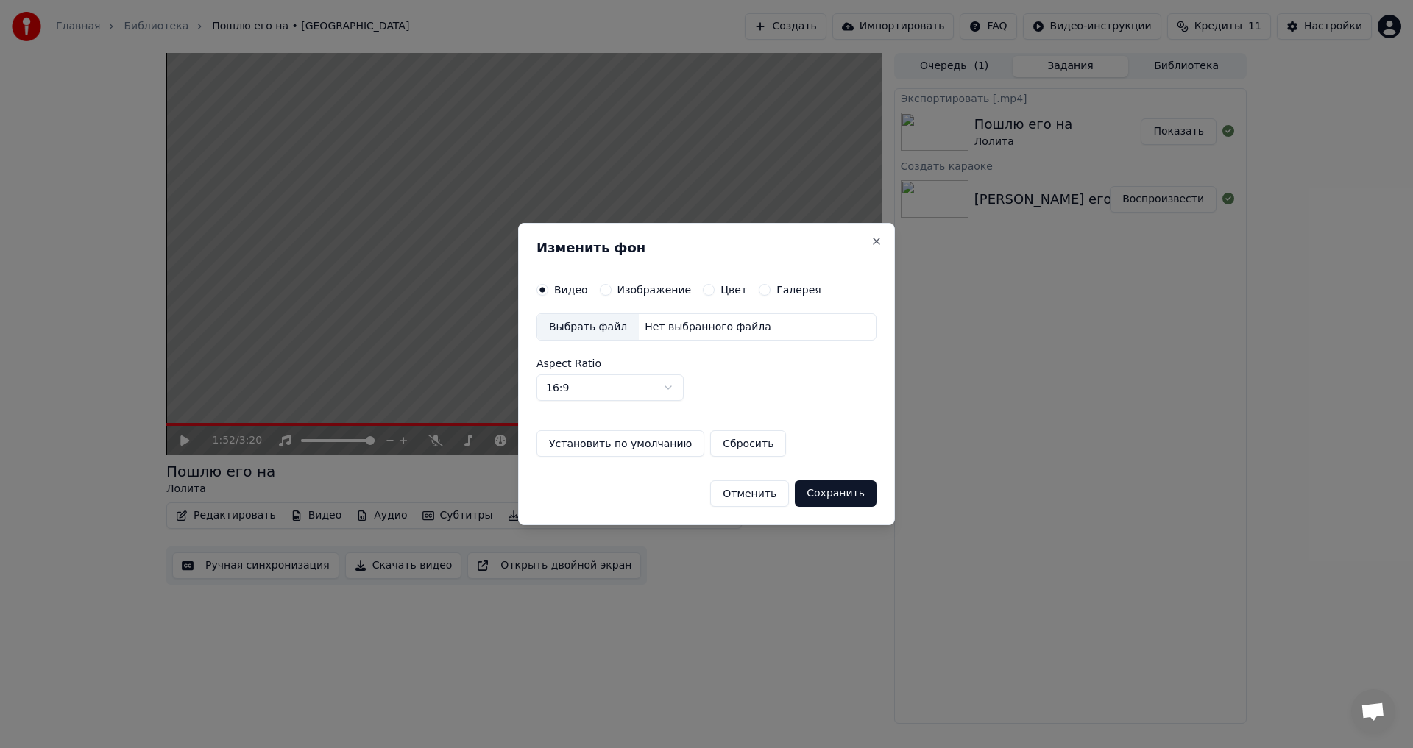
click at [645, 321] on div "Нет выбранного файла" at bounding box center [708, 327] width 138 height 15
click at [583, 316] on div "Выбрать файл" at bounding box center [588, 327] width 102 height 26
click at [595, 331] on div "Выбрать файл" at bounding box center [588, 327] width 102 height 26
click at [642, 280] on div "Изменить фон Видео Изображение Цвет Галерея Выбрать файл Нет выбранного файла A…" at bounding box center [706, 374] width 377 height 303
click at [642, 287] on label "Изображение" at bounding box center [654, 290] width 74 height 10
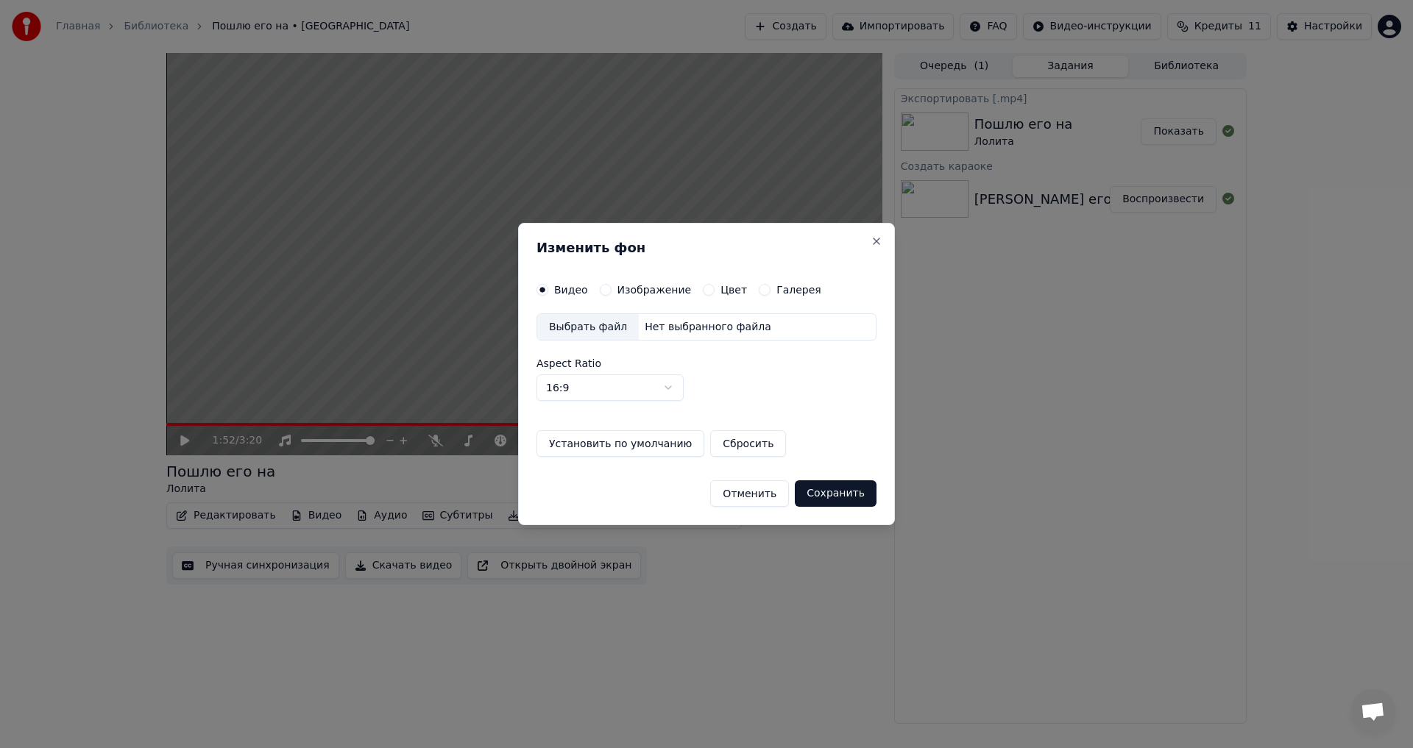
click at [611, 287] on button "Изображение" at bounding box center [606, 290] width 12 height 12
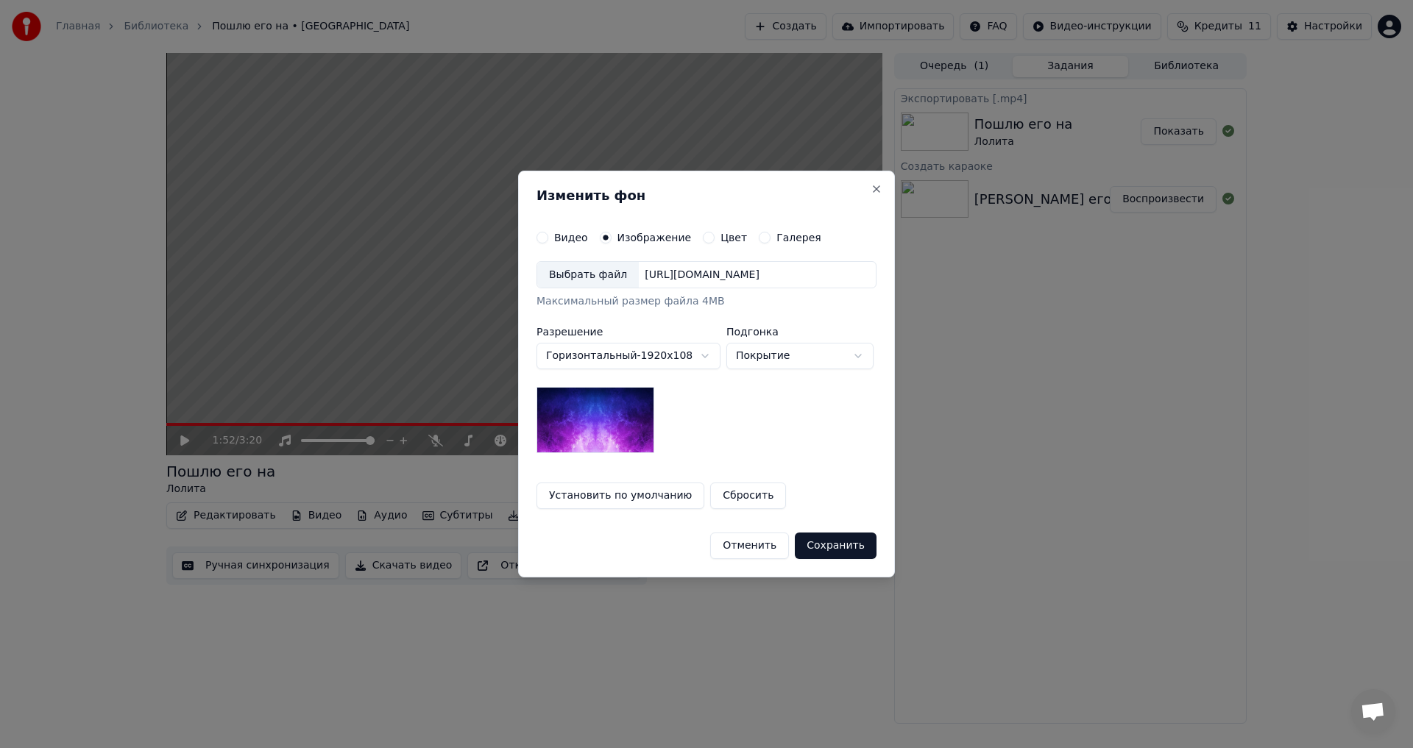
click at [594, 274] on div "Выбрать файл" at bounding box center [588, 275] width 102 height 26
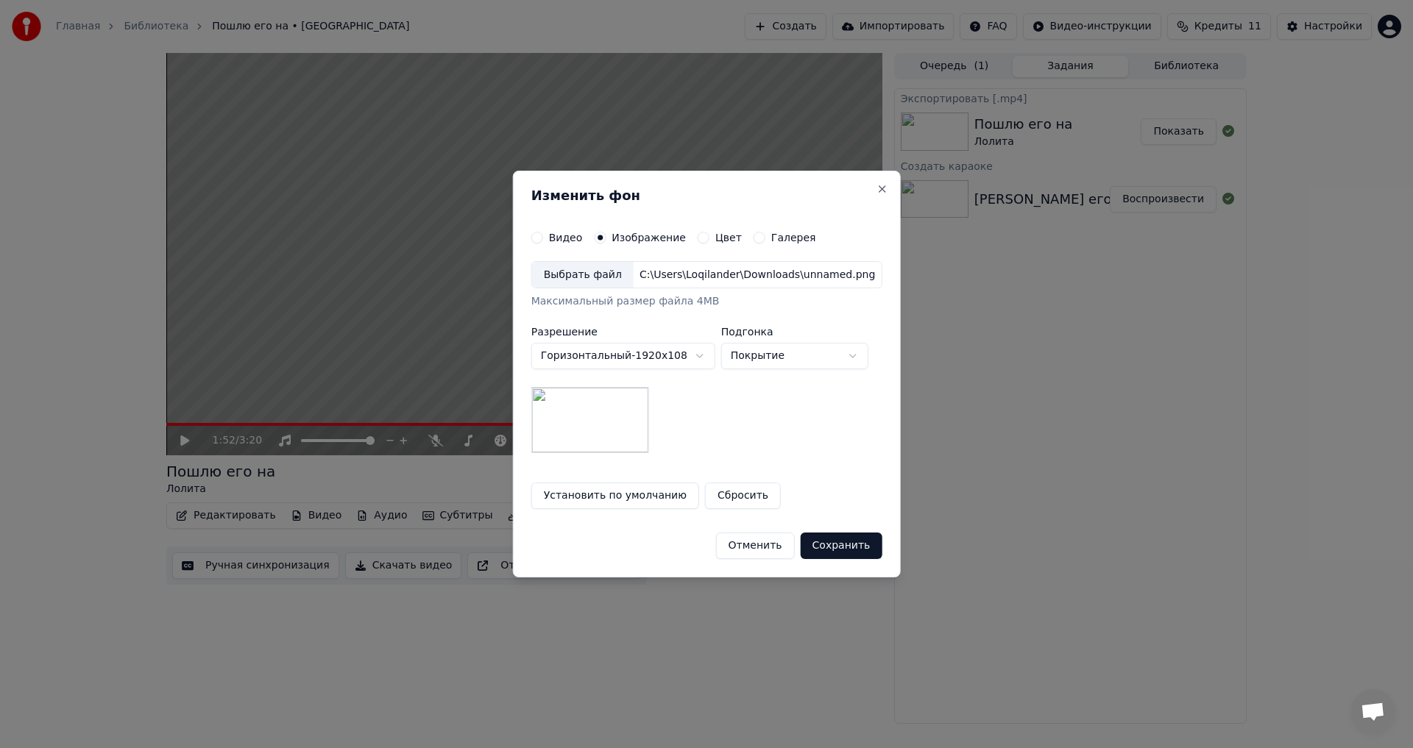
click at [826, 545] on button "Сохранить" at bounding box center [842, 546] width 82 height 26
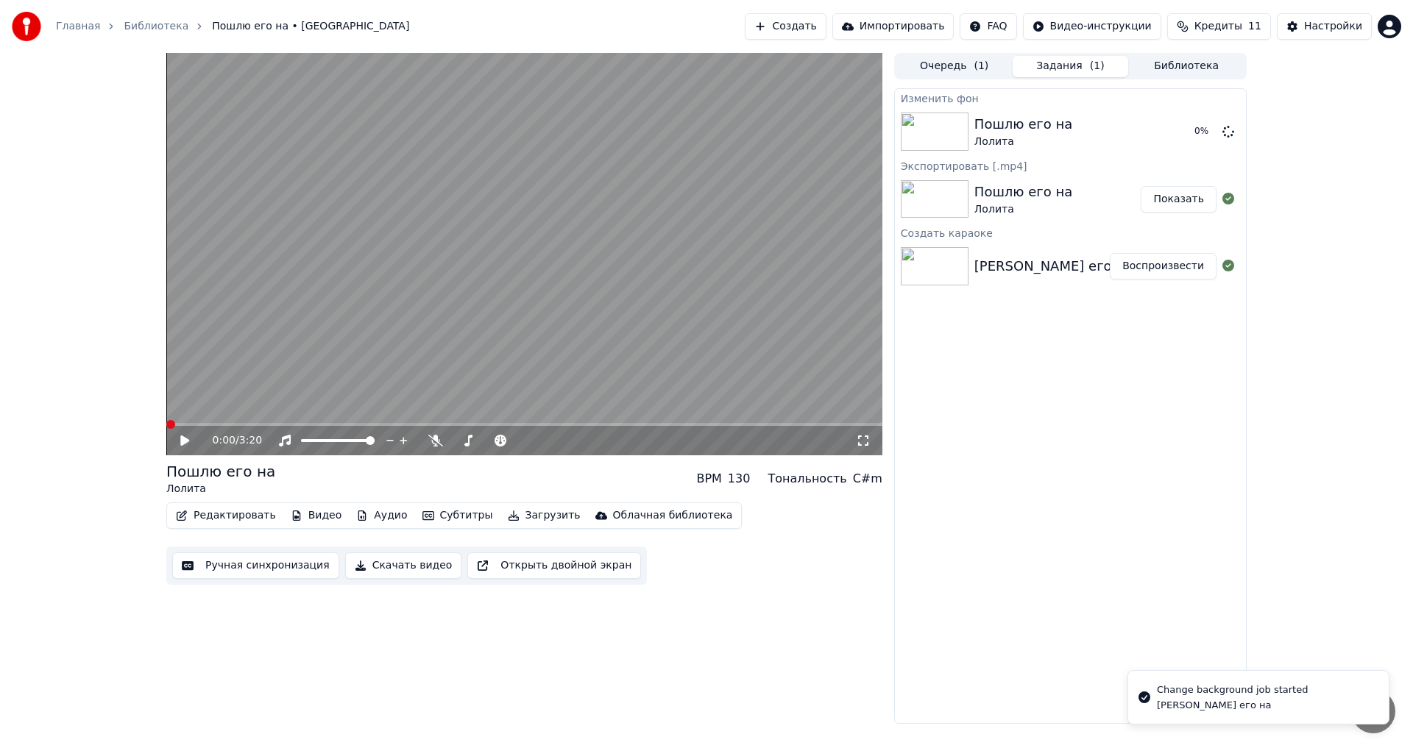
click at [166, 423] on span at bounding box center [166, 424] width 0 height 3
click at [180, 438] on icon at bounding box center [195, 441] width 35 height 12
click at [1179, 130] on button "Воспроизвести" at bounding box center [1163, 131] width 107 height 26
click at [179, 439] on icon at bounding box center [195, 441] width 35 height 12
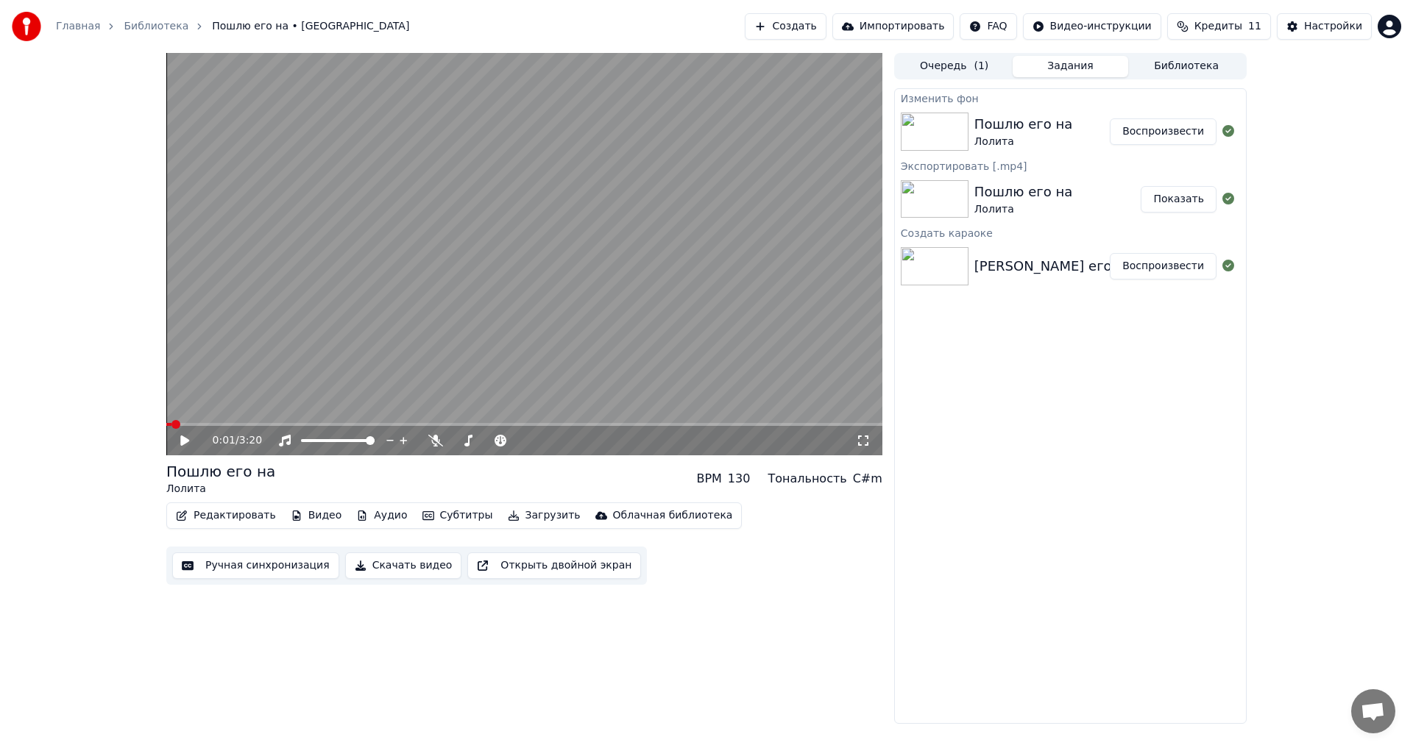
click at [414, 564] on button "Скачать видео" at bounding box center [403, 566] width 117 height 26
